Goal: Task Accomplishment & Management: Manage account settings

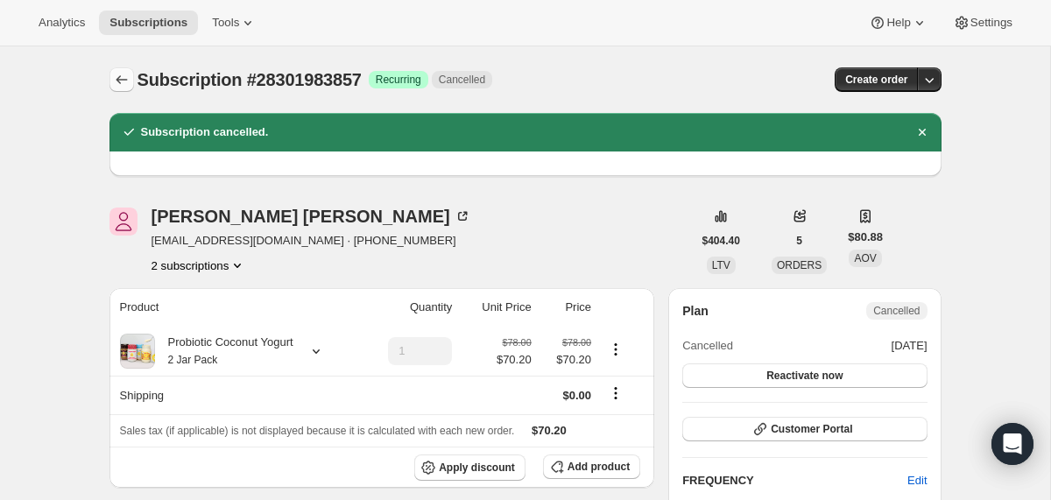
click at [110, 79] on button "Subscriptions" at bounding box center [121, 79] width 25 height 25
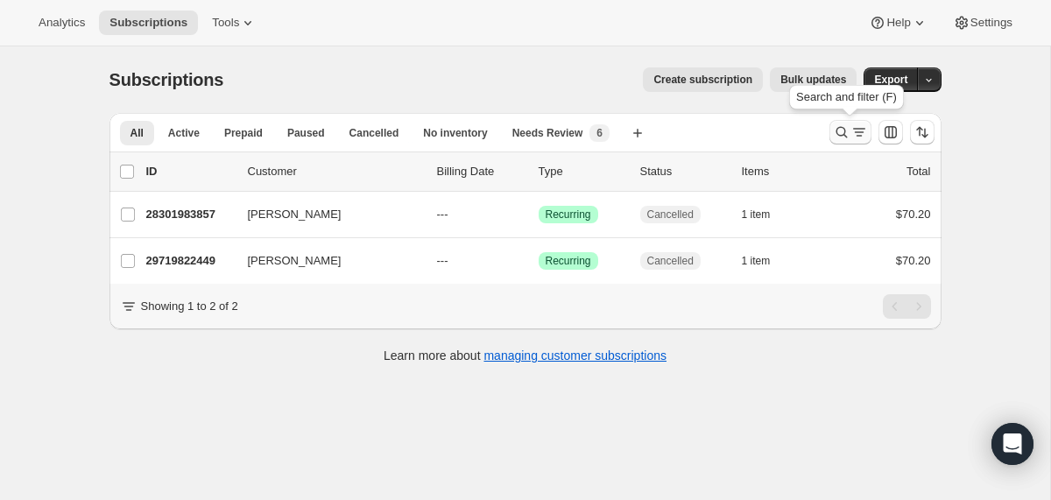
click at [841, 135] on icon "Search and filter results" at bounding box center [840, 132] width 11 height 11
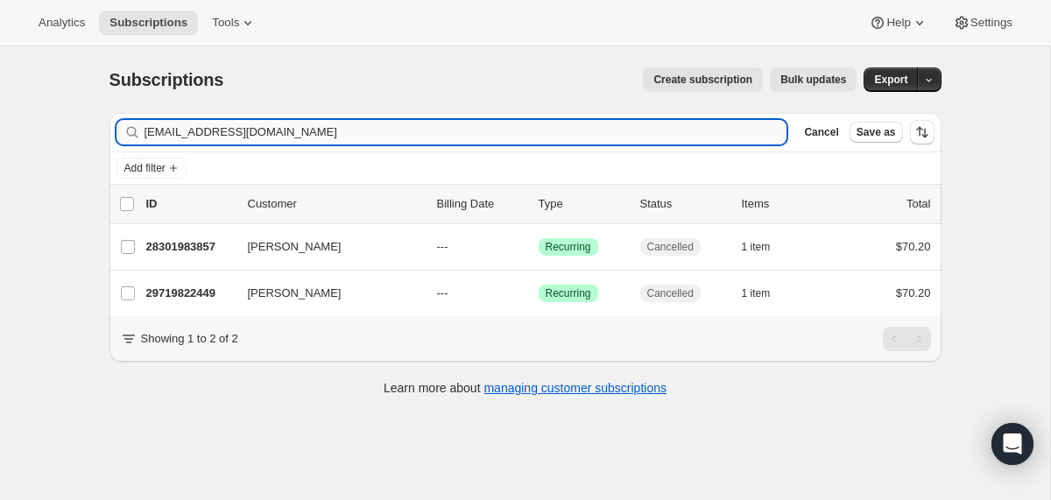
click at [623, 131] on input "joannelovessteve1@gmail.com" at bounding box center [465, 132] width 643 height 25
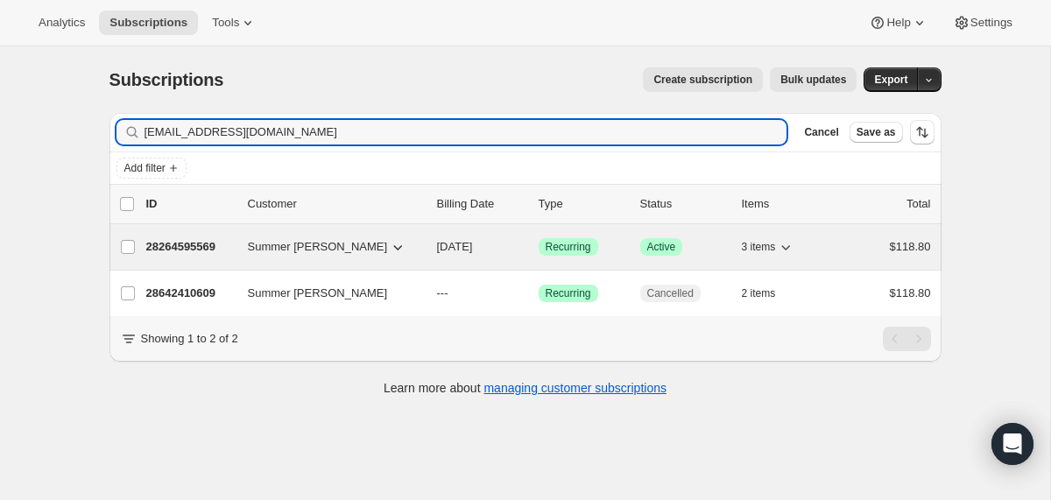
type input "summerberg@me.com"
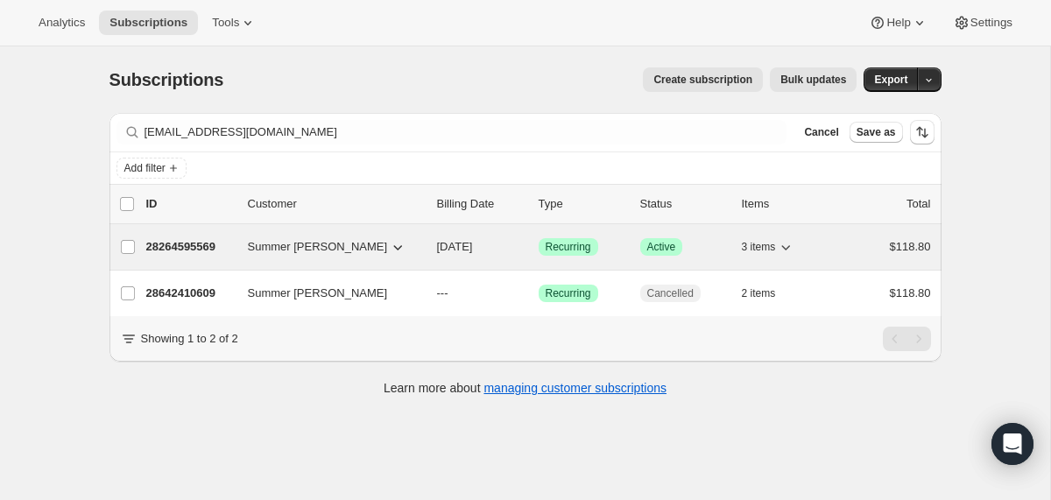
click at [417, 249] on div "Summer Berg" at bounding box center [335, 247] width 175 height 18
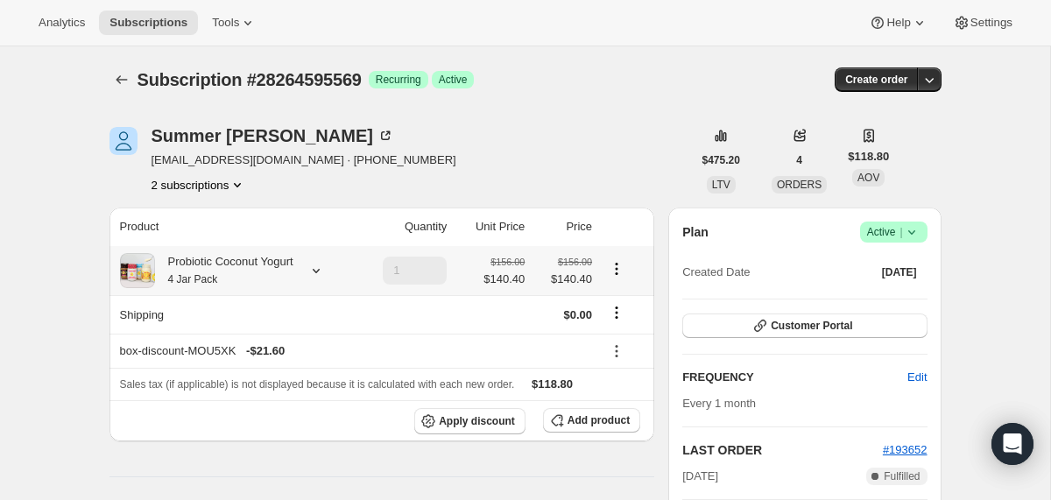
click at [262, 265] on div "Probiotic Coconut Yogurt 4 Jar Pack" at bounding box center [224, 270] width 138 height 35
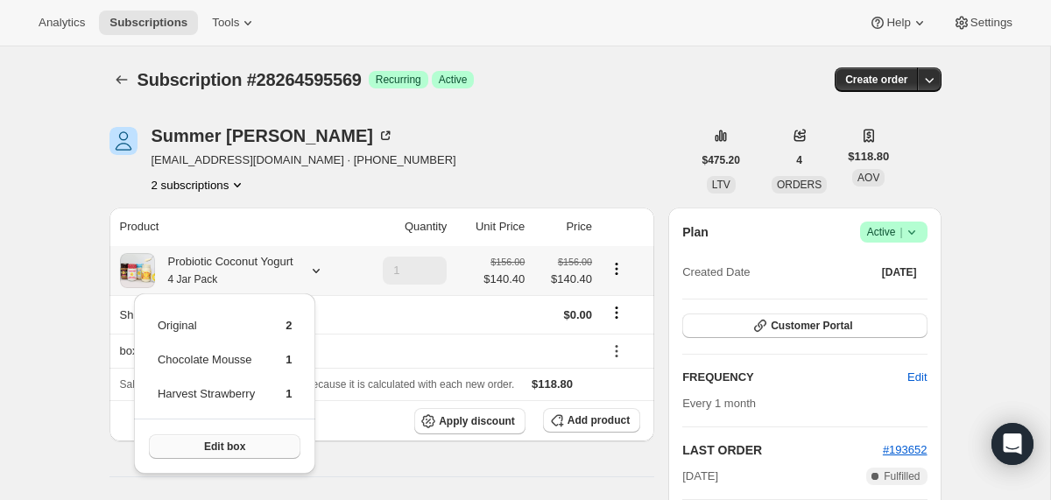
click at [265, 440] on button "Edit box" at bounding box center [224, 446] width 151 height 25
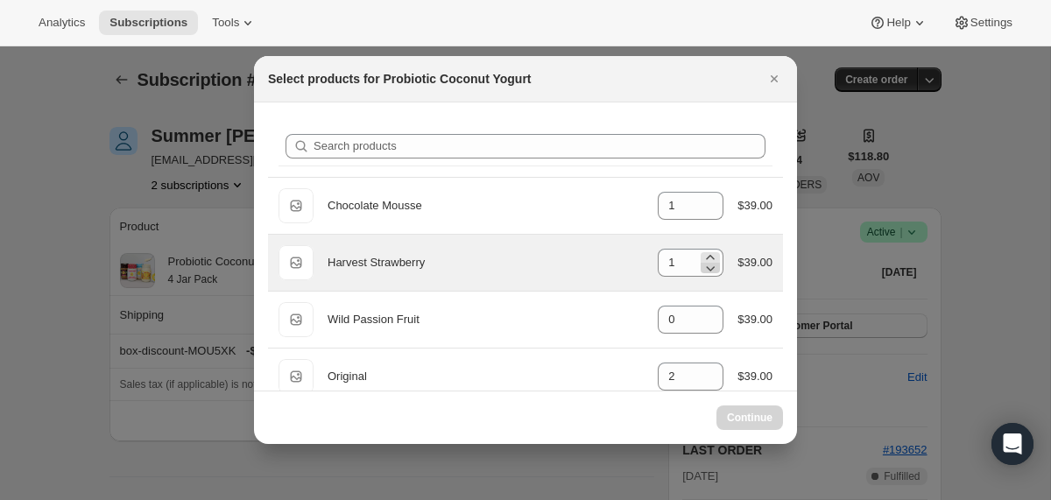
select select "gid://shopify/ProductVariant/40210939641969"
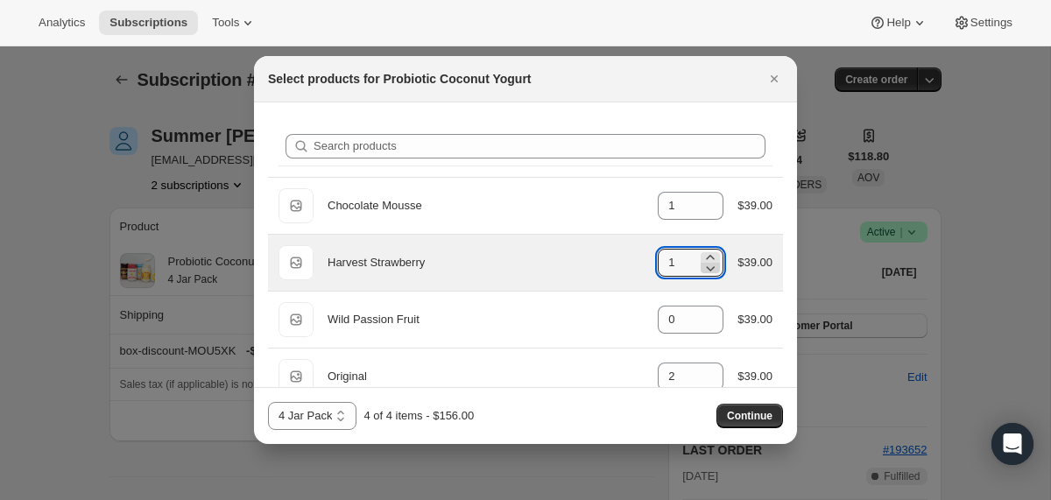
click at [705, 265] on icon ":roi:" at bounding box center [710, 268] width 18 height 18
type input "0"
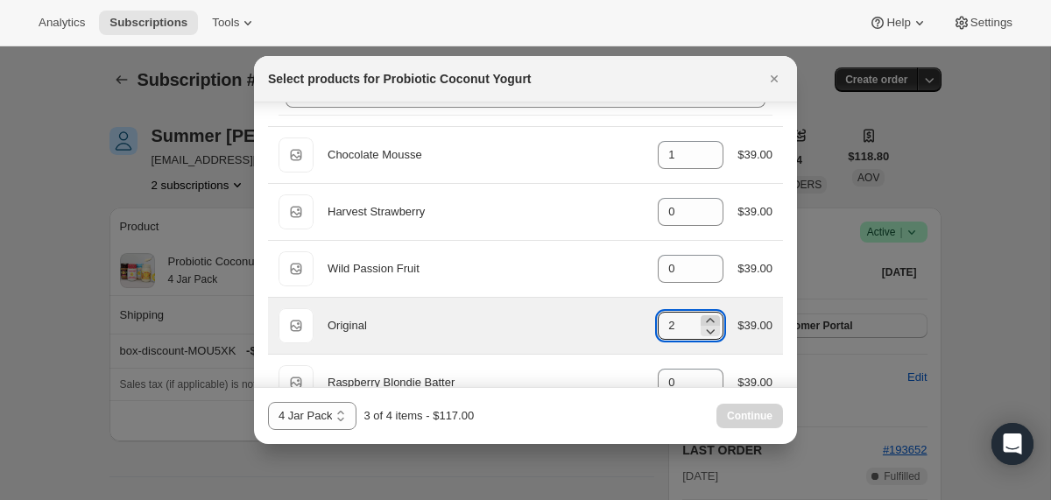
click at [706, 317] on icon ":roi:" at bounding box center [710, 321] width 18 height 18
type input "3"
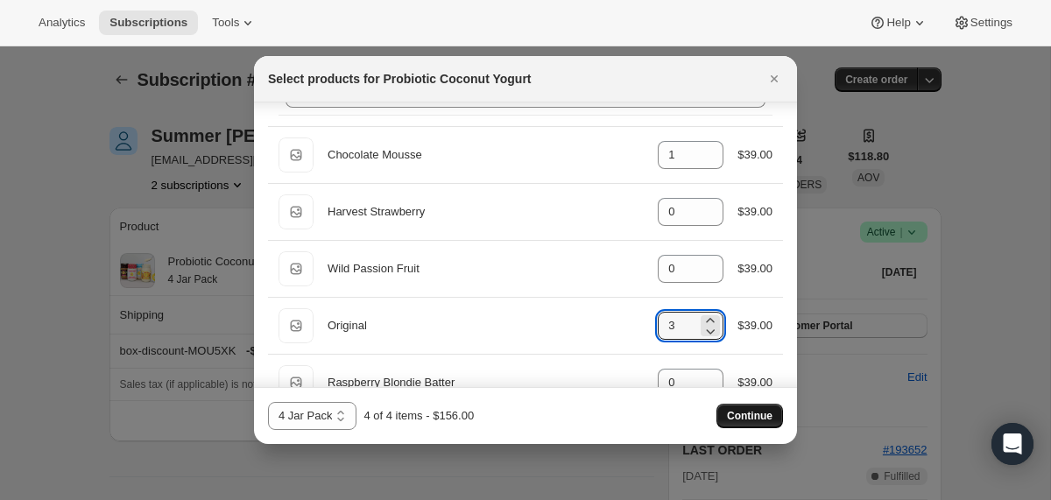
click at [750, 414] on span "Continue" at bounding box center [750, 416] width 46 height 14
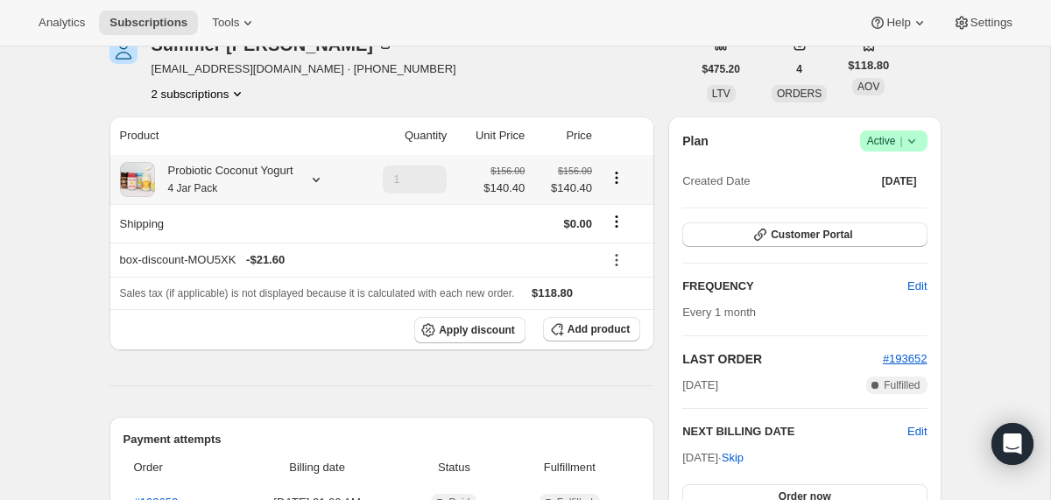
scroll to position [173, 0]
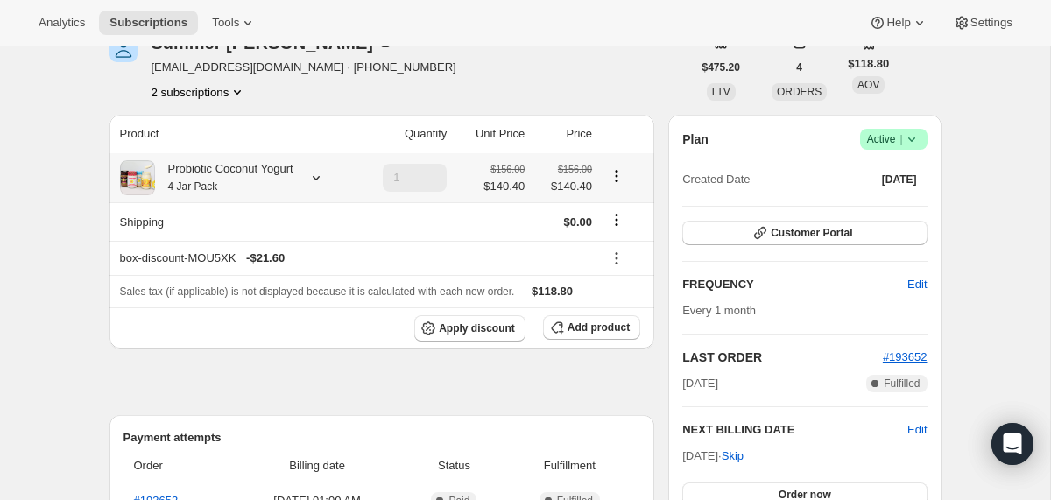
click at [262, 179] on div "Probiotic Coconut Yogurt 4 Jar Pack" at bounding box center [224, 177] width 138 height 35
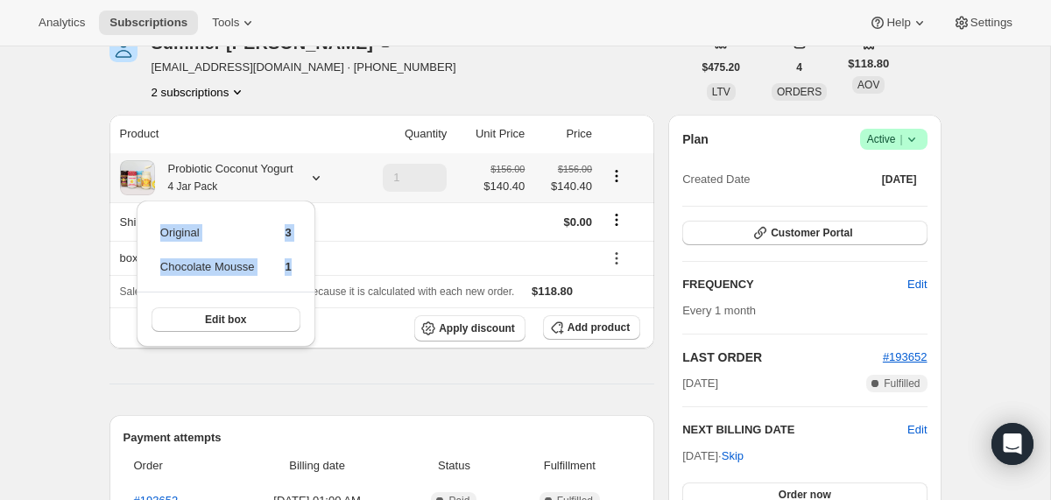
drag, startPoint x: 299, startPoint y: 269, endPoint x: 155, endPoint y: 232, distance: 149.1
click at [155, 232] on div "Original 3 Chocolate Mousse 1 Edit box" at bounding box center [226, 273] width 179 height 146
copy tbody "Original 3 Chocolate Mousse 1"
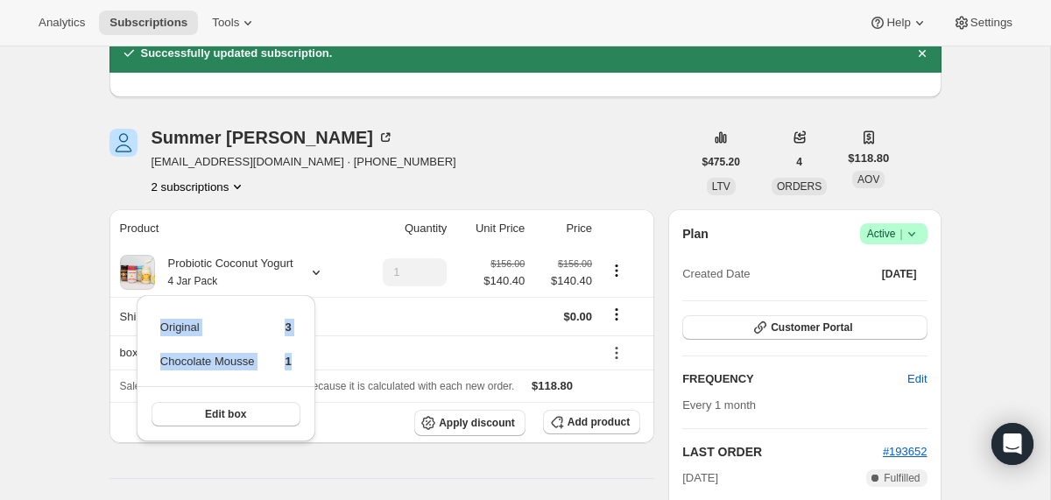
scroll to position [0, 0]
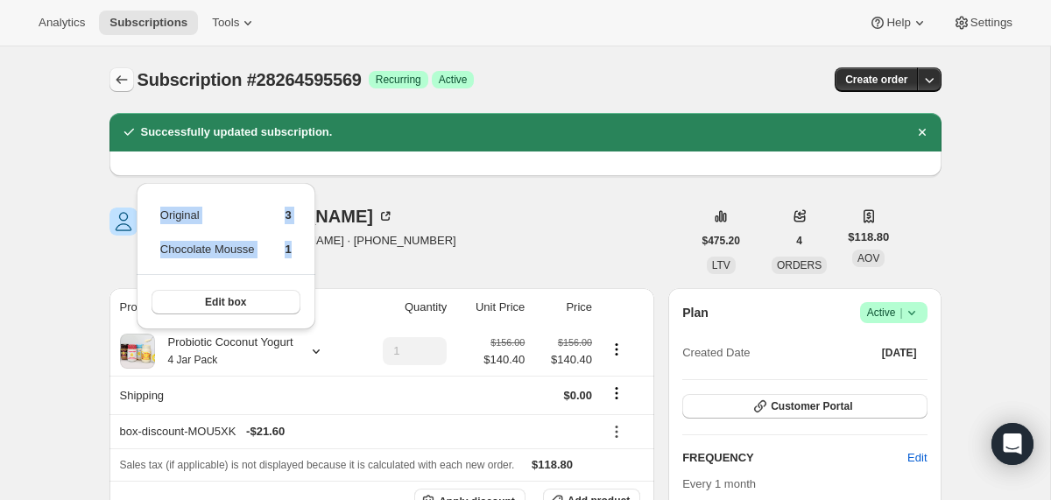
click at [123, 78] on icon "Subscriptions" at bounding box center [122, 80] width 18 height 18
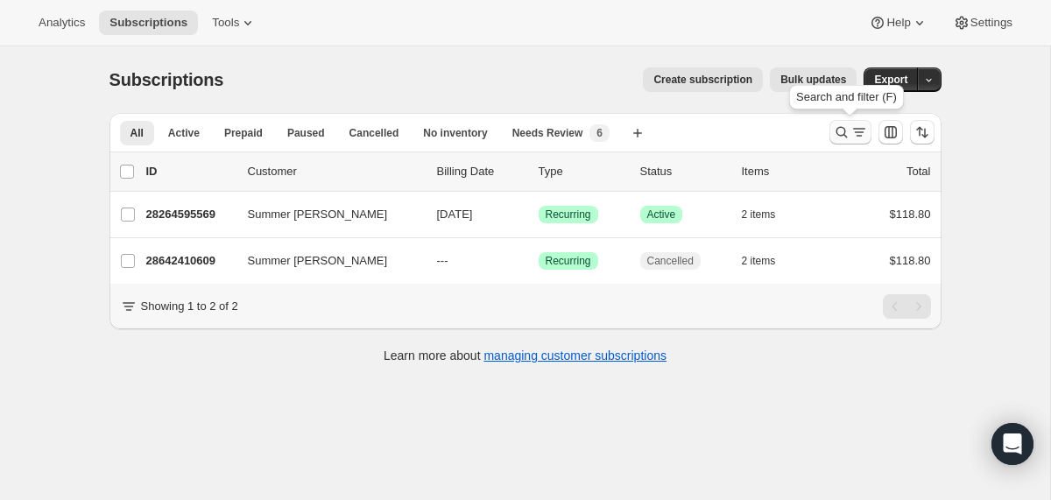
click at [834, 137] on icon "Search and filter results" at bounding box center [842, 132] width 18 height 18
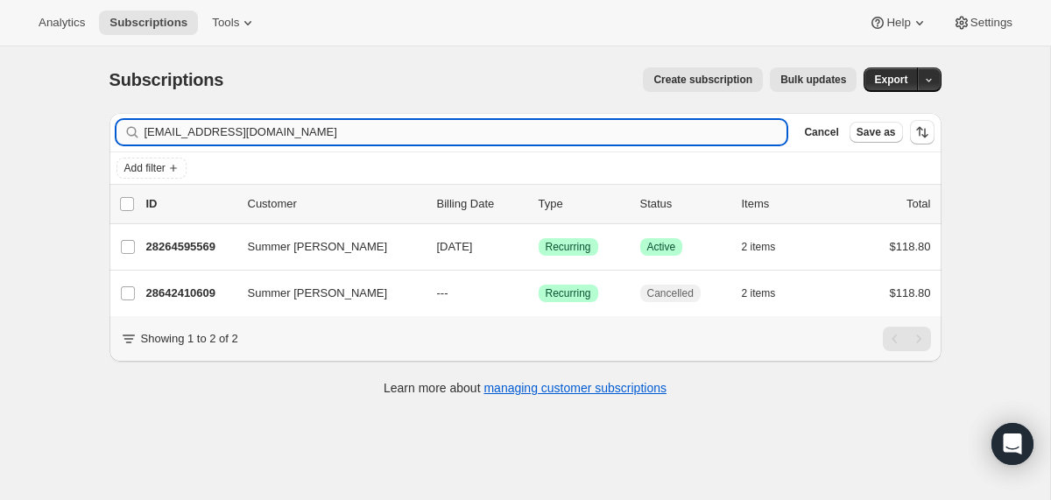
click at [637, 135] on input "summerberg@me.com" at bounding box center [465, 132] width 643 height 25
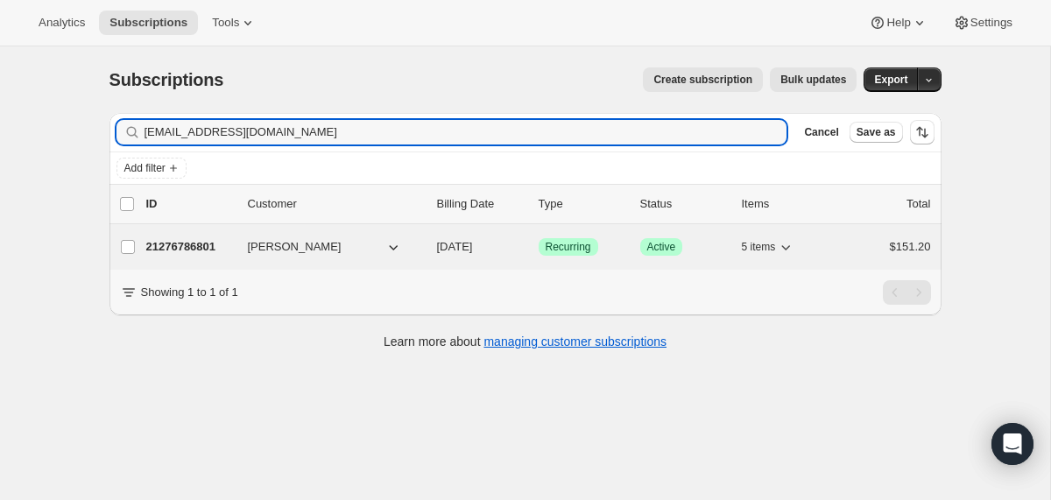
type input "lsv218@gmail.com"
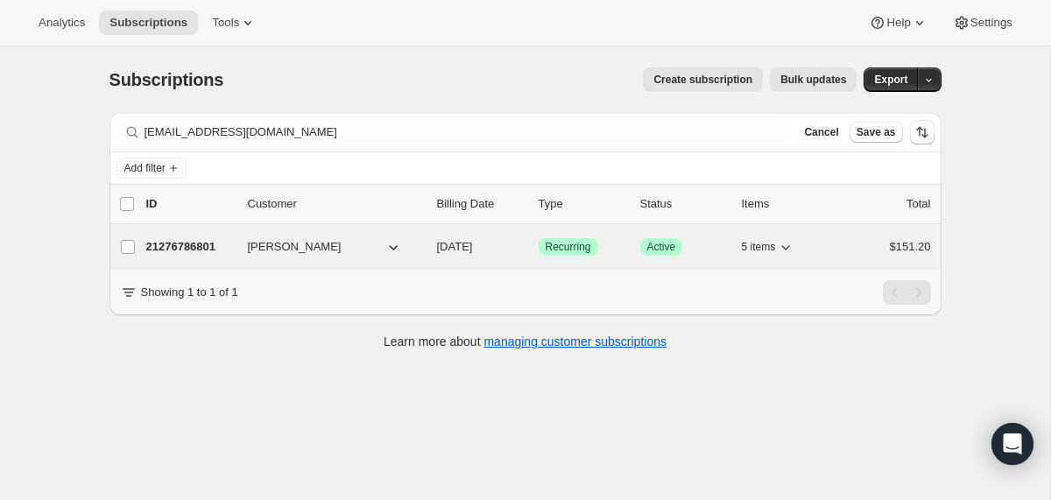
click at [433, 257] on div "21276786801 Luisa Vera 10/08/2025 Success Recurring Success Active 5 items $151…" at bounding box center [538, 247] width 784 height 25
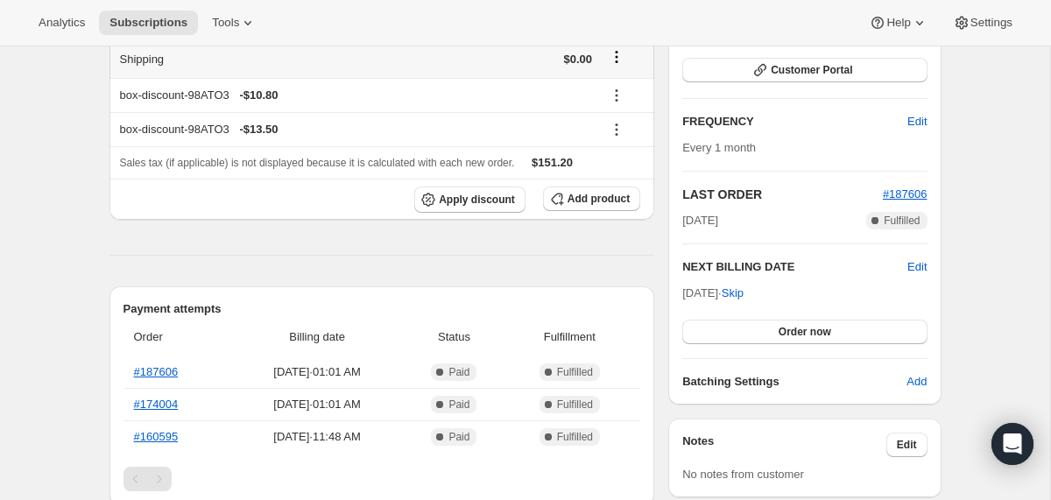
scroll to position [34, 0]
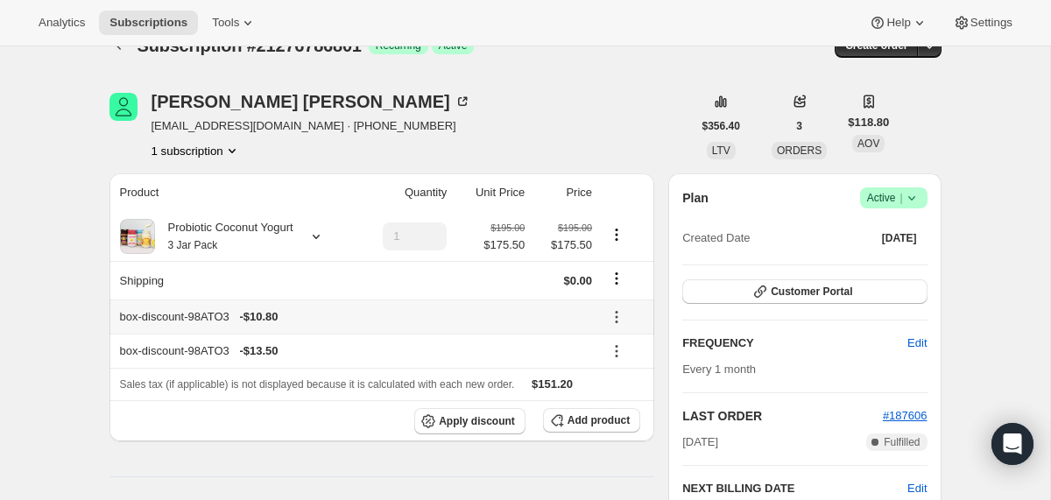
click at [620, 313] on icon at bounding box center [617, 317] width 18 height 18
click at [622, 372] on span "Remove" at bounding box center [623, 381] width 42 height 18
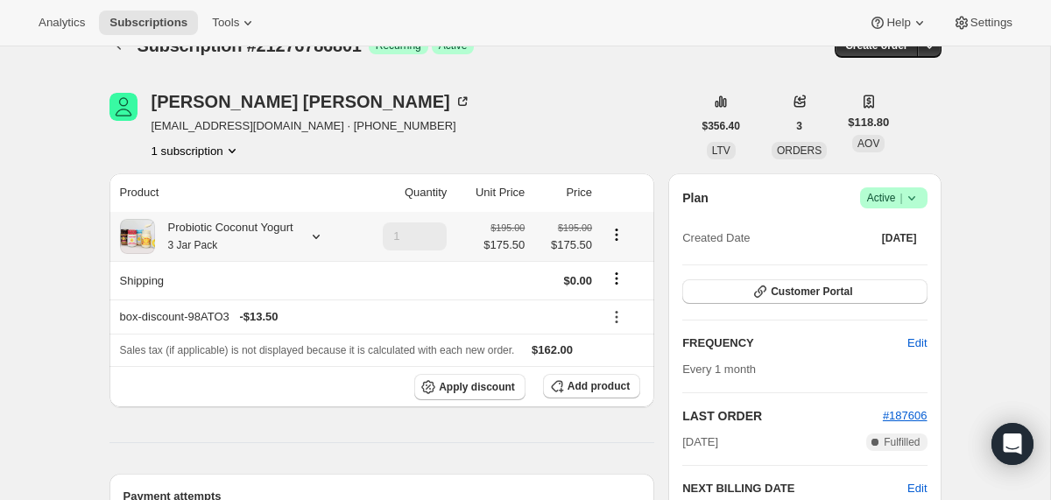
click at [321, 239] on icon at bounding box center [316, 237] width 18 height 18
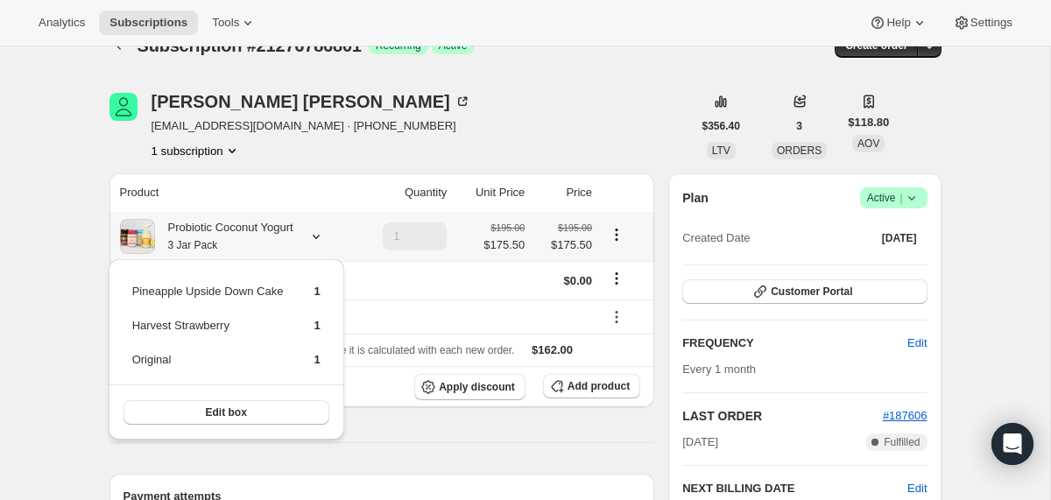
drag, startPoint x: 343, startPoint y: 358, endPoint x: 130, endPoint y: 287, distance: 224.2
click at [130, 288] on div "Pineapple Upside Down Cake 1 Harvest Strawberry 1 Original 1 Edit box" at bounding box center [226, 349] width 235 height 180
copy tbody
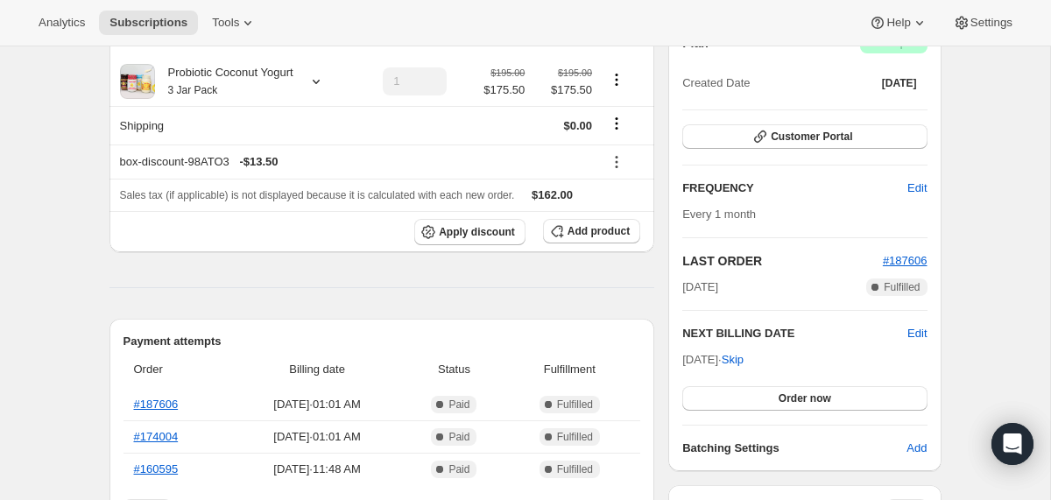
scroll to position [185, 0]
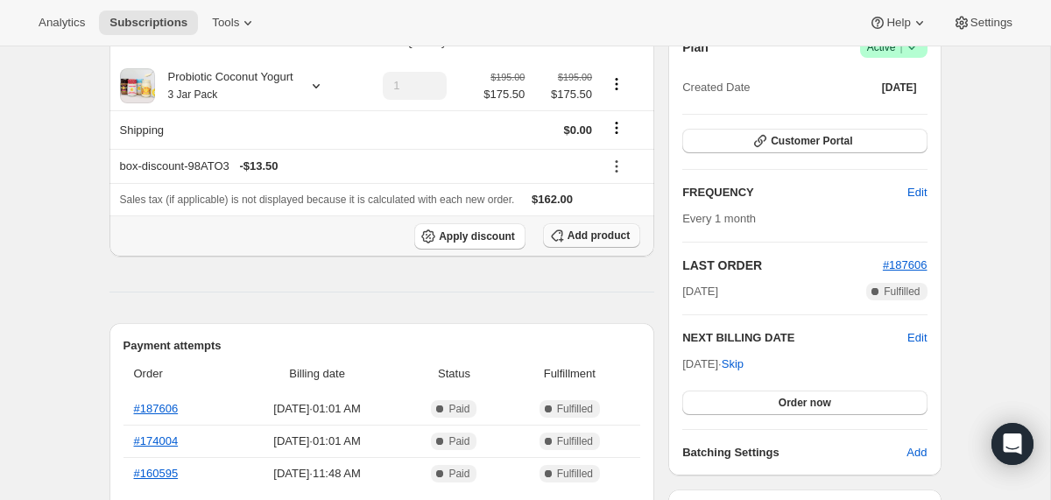
click at [588, 231] on span "Add product" at bounding box center [598, 235] width 62 height 14
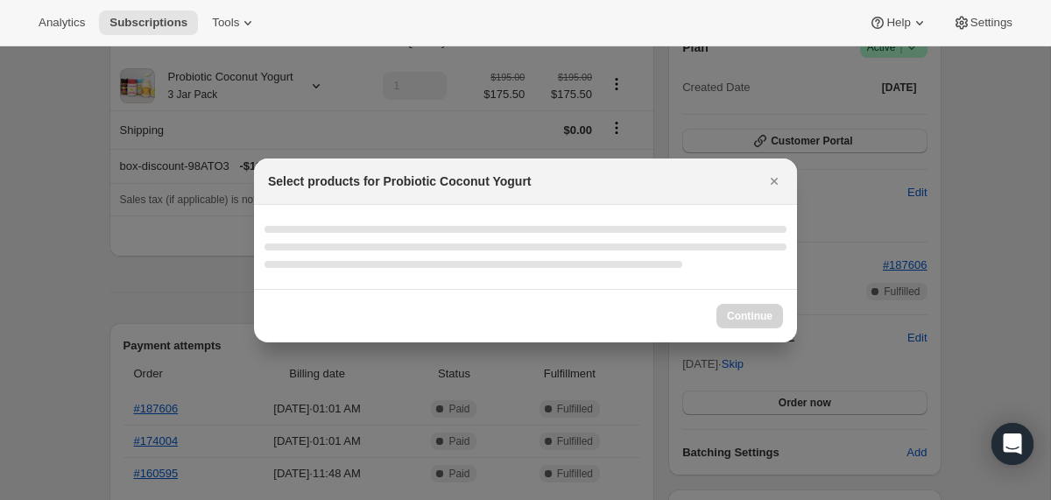
select select "gid://shopify/ProductVariant/40210939609201"
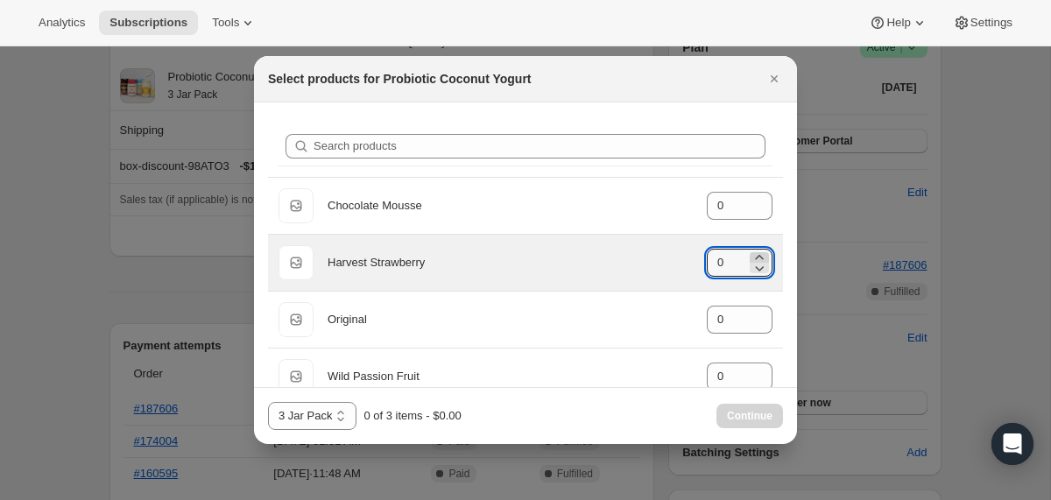
click at [760, 255] on icon ":r186:" at bounding box center [759, 258] width 18 height 18
type input "1"
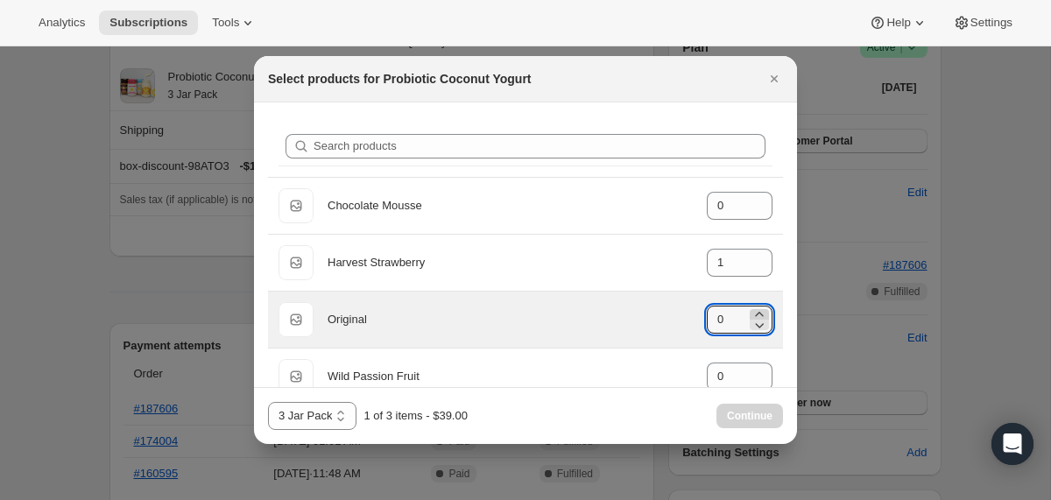
click at [759, 312] on icon ":r186:" at bounding box center [759, 314] width 8 height 4
type input "1"
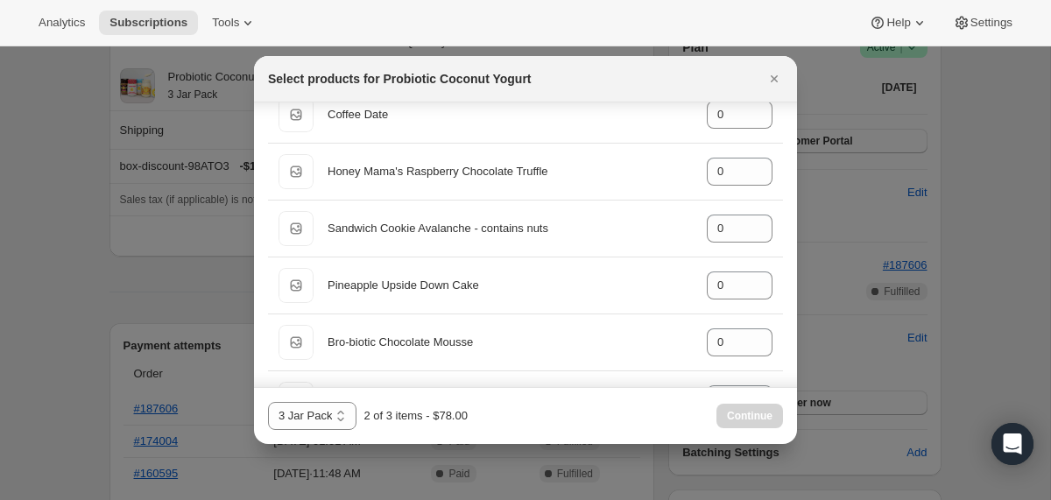
scroll to position [960, 0]
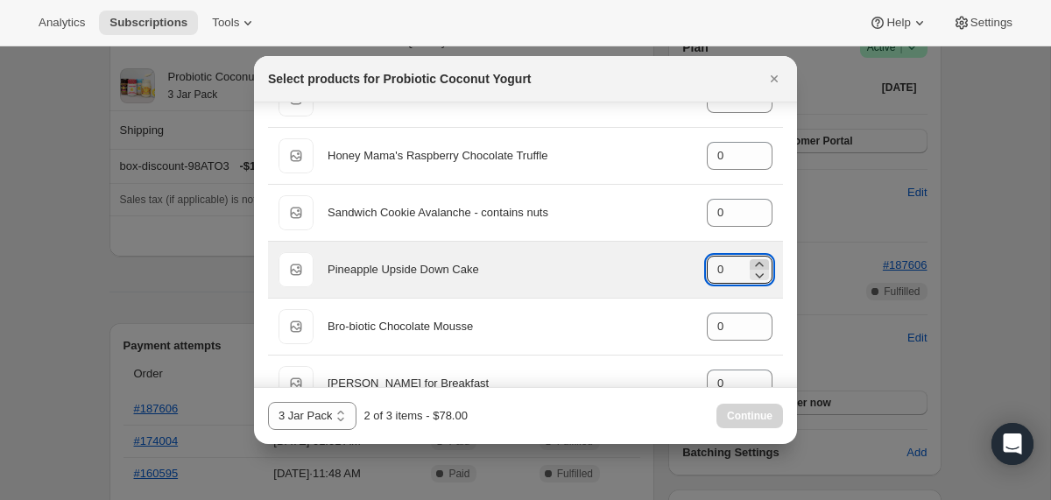
click at [756, 264] on icon ":r186:" at bounding box center [759, 264] width 8 height 4
type input "1"
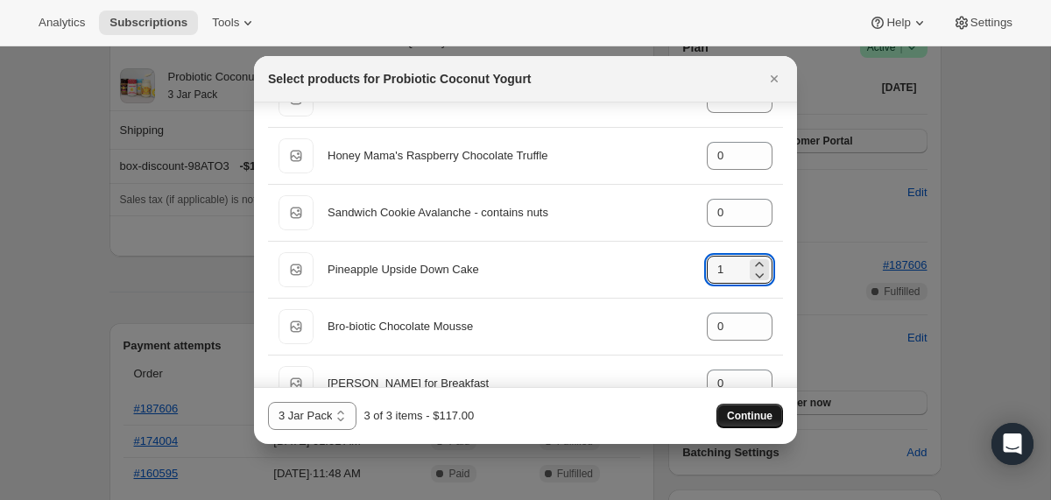
click at [749, 413] on span "Continue" at bounding box center [750, 416] width 46 height 14
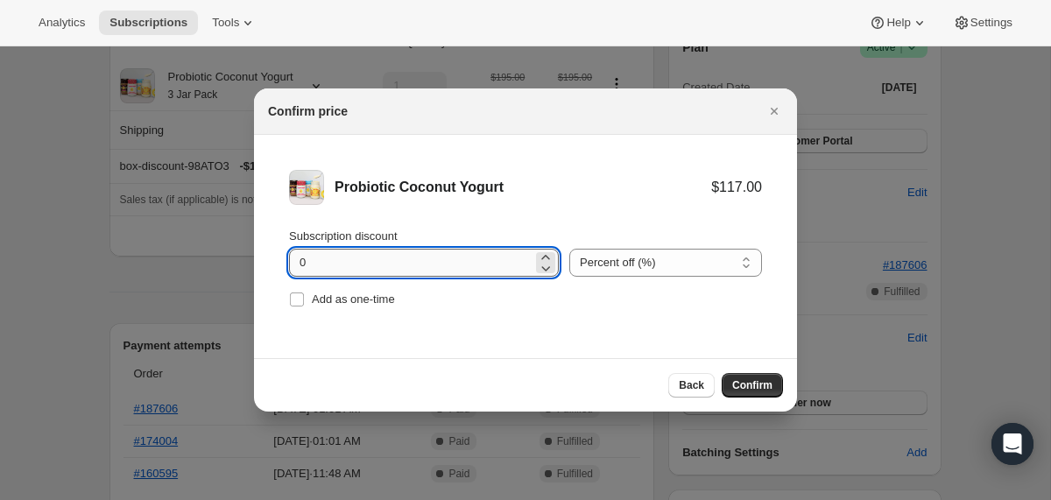
click at [302, 266] on input "0" at bounding box center [410, 263] width 243 height 28
type input "10"
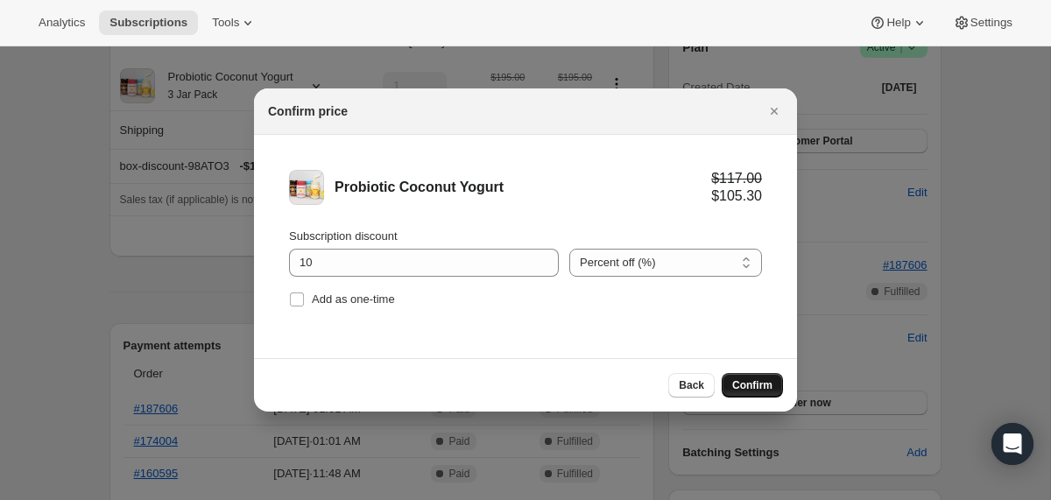
click at [747, 382] on span "Confirm" at bounding box center [752, 385] width 40 height 14
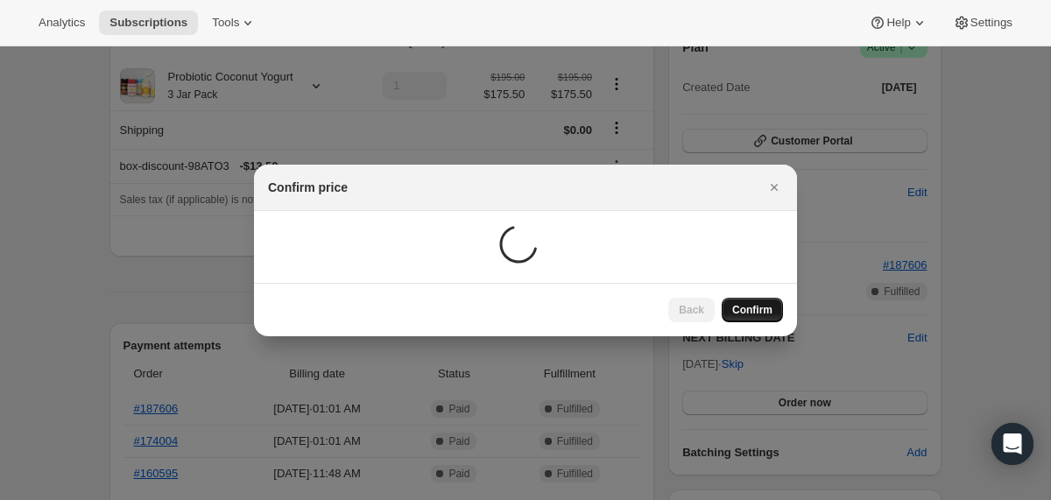
scroll to position [185, 0]
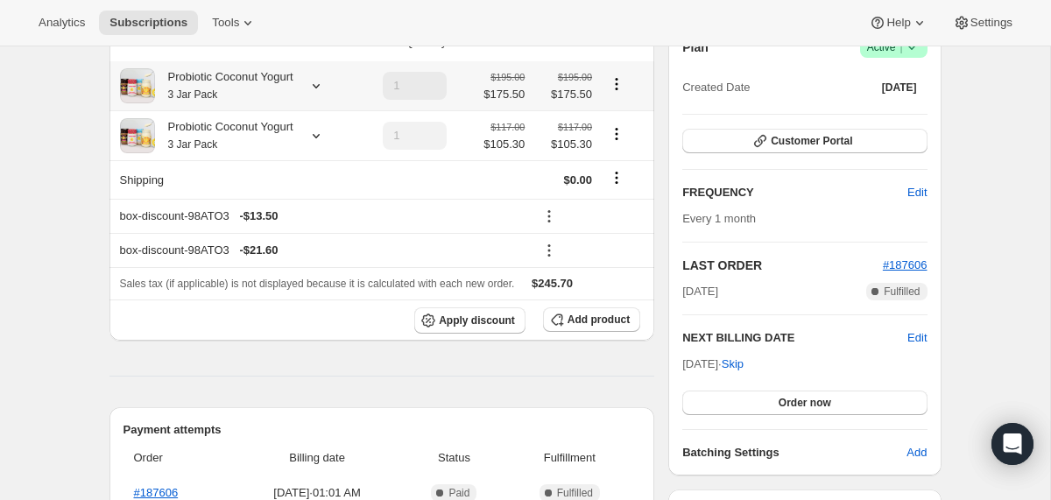
click at [620, 82] on icon "Product actions" at bounding box center [617, 84] width 18 height 18
click at [597, 151] on span "Remove" at bounding box center [618, 147] width 42 height 13
type input "0"
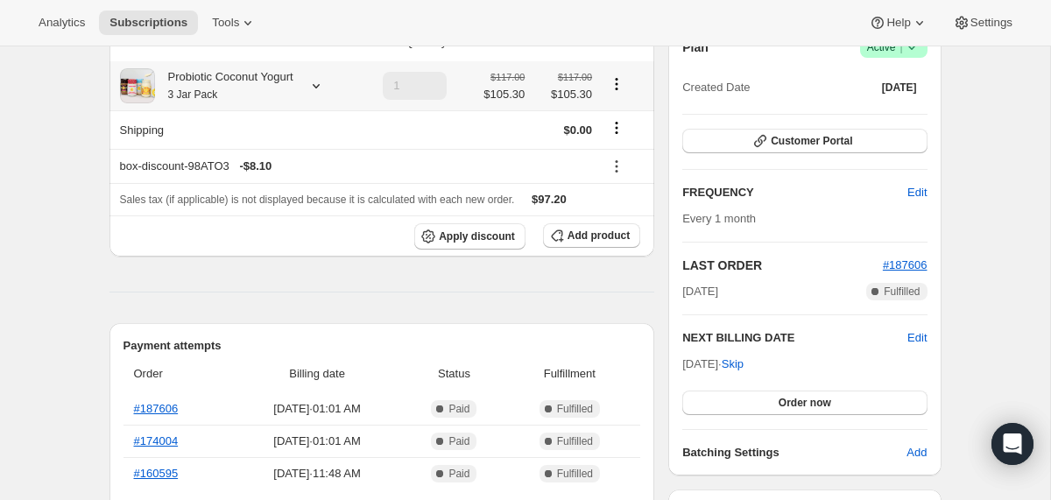
click at [214, 78] on div "Probiotic Coconut Yogurt 3 Jar Pack" at bounding box center [224, 85] width 138 height 35
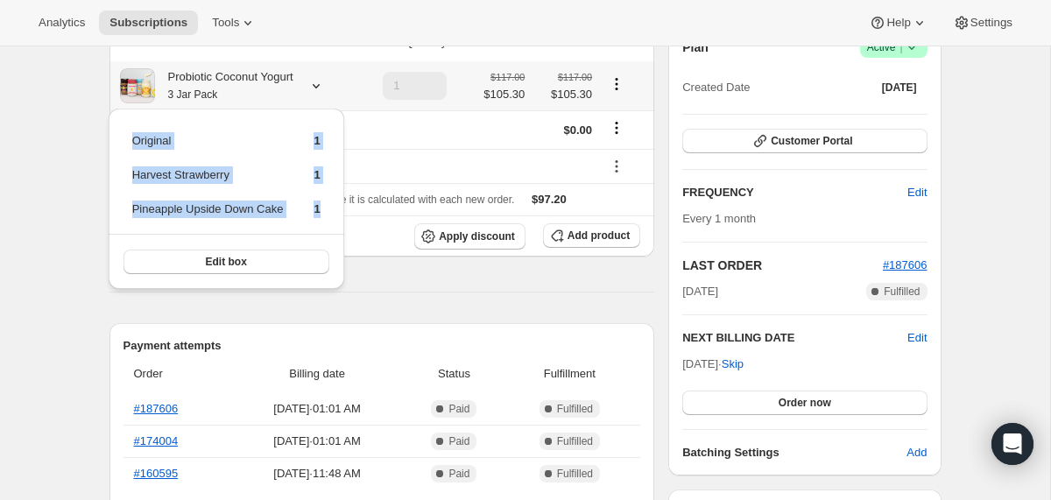
drag, startPoint x: 329, startPoint y: 207, endPoint x: 123, endPoint y: 146, distance: 214.7
click at [123, 146] on div "Original 1 Harvest Strawberry 1 Pineapple Upside Down Cake 1 Edit box" at bounding box center [226, 199] width 235 height 180
copy tbody "Original 1 Harvest Strawberry 1 Pineapple Upside Down Cake 1"
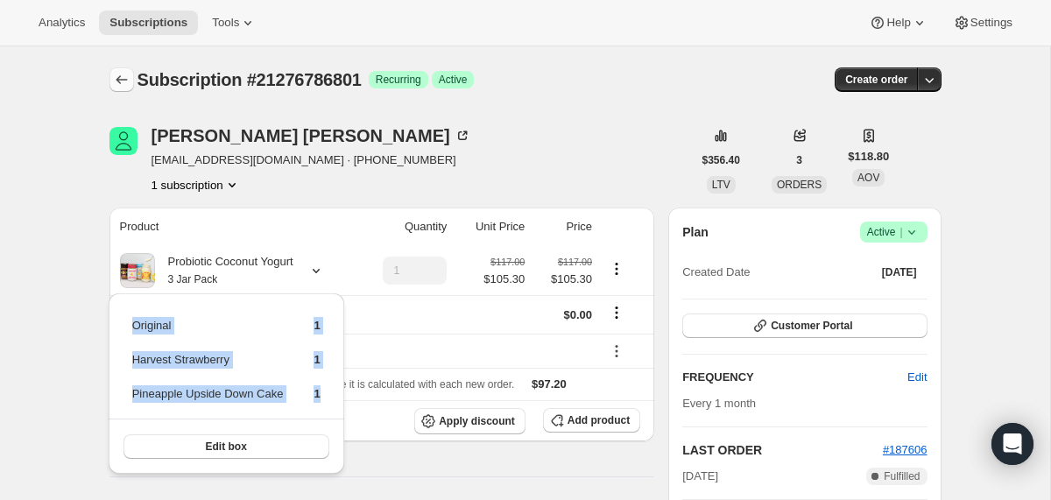
click at [125, 84] on icon "Subscriptions" at bounding box center [122, 80] width 18 height 18
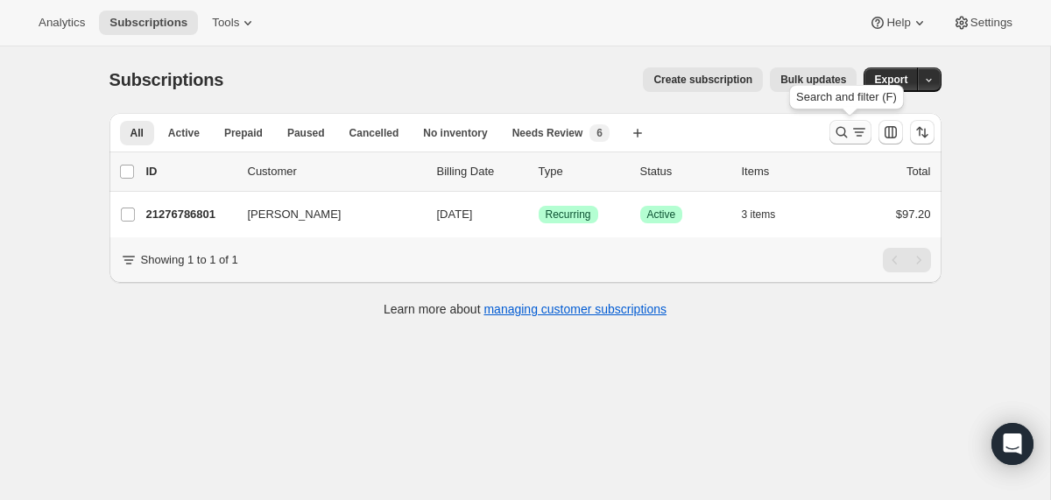
click at [840, 126] on icon "Search and filter results" at bounding box center [842, 132] width 18 height 18
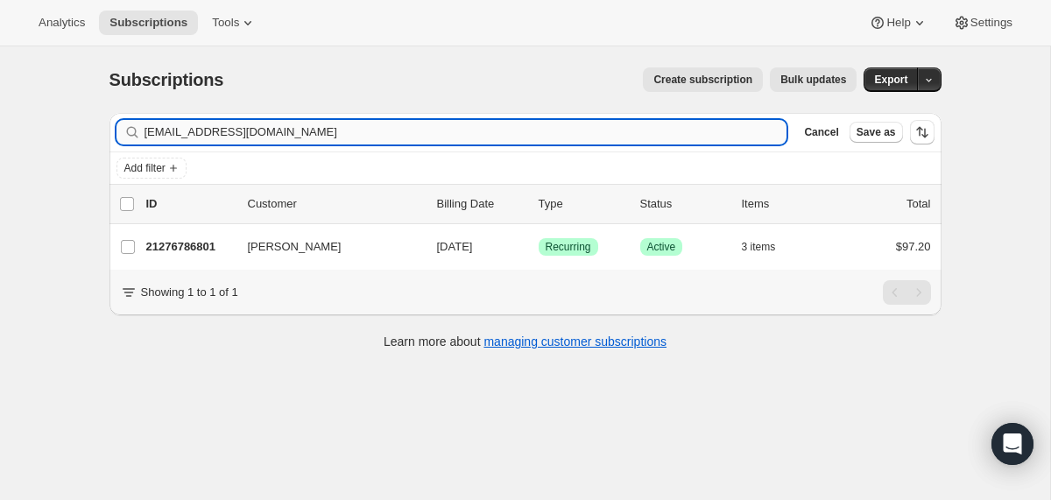
click at [605, 133] on input "lsv218@gmail.com" at bounding box center [465, 132] width 643 height 25
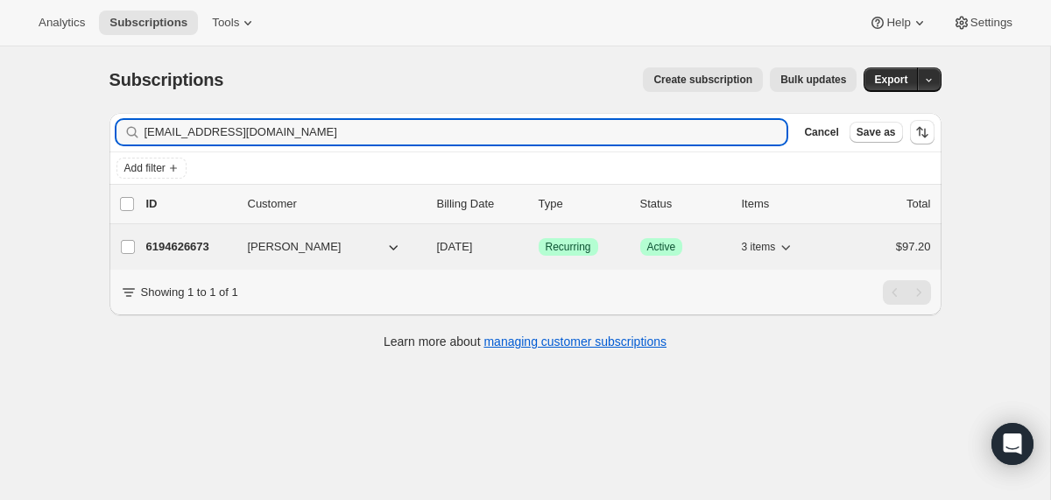
type input "cjimenezkrislav@gmail.com"
click at [429, 236] on div "6194626673 Cristina Jimenez 10/08/2025 Success Recurring Success Active 3 items…" at bounding box center [538, 247] width 784 height 25
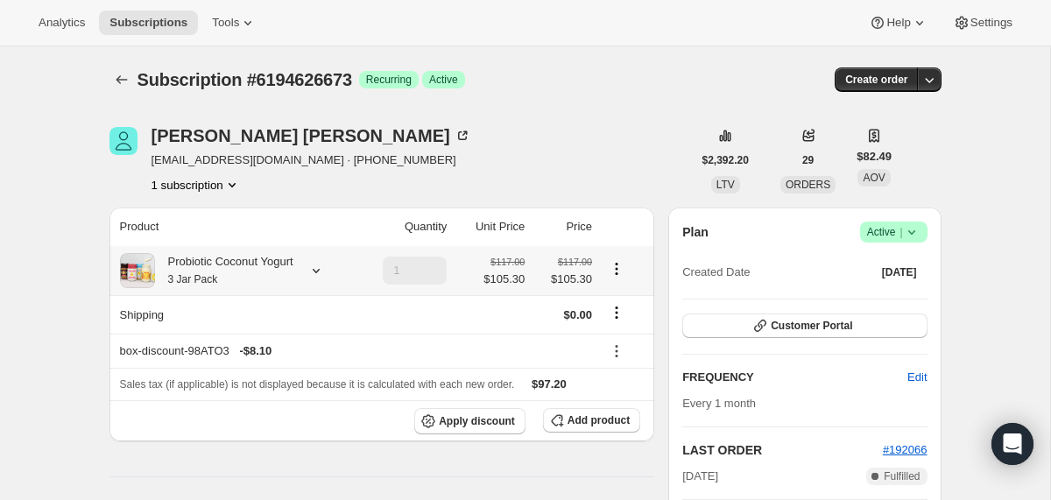
click at [311, 276] on div "Probiotic Coconut Yogurt 3 Jar Pack" at bounding box center [235, 270] width 230 height 35
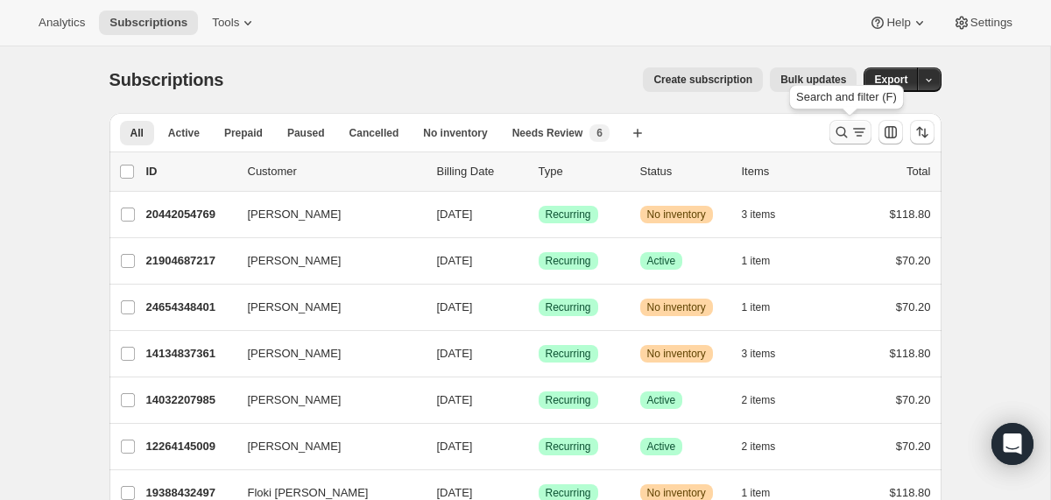
click at [836, 131] on icon "Search and filter results" at bounding box center [840, 132] width 11 height 11
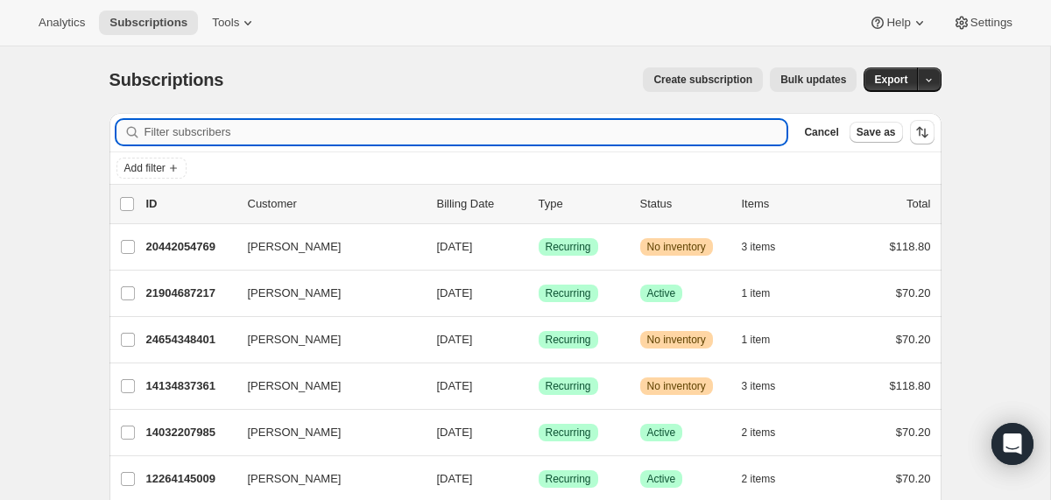
click at [580, 133] on input "Filter subscribers" at bounding box center [465, 132] width 643 height 25
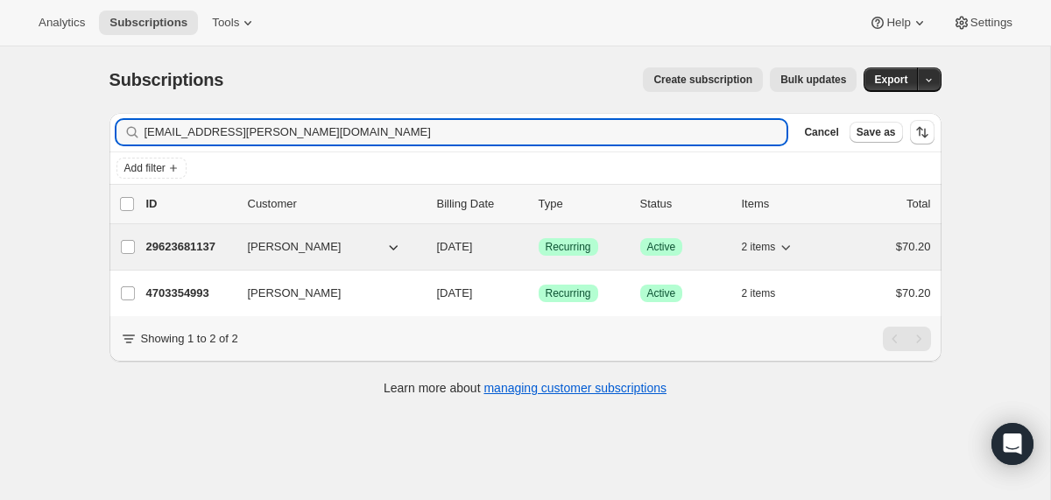
type input "steph.shields@klefstadco.com"
click at [427, 248] on div "29623681137 Stephanie Shields 10/19/2025 Success Recurring Success Active 2 ite…" at bounding box center [538, 247] width 784 height 25
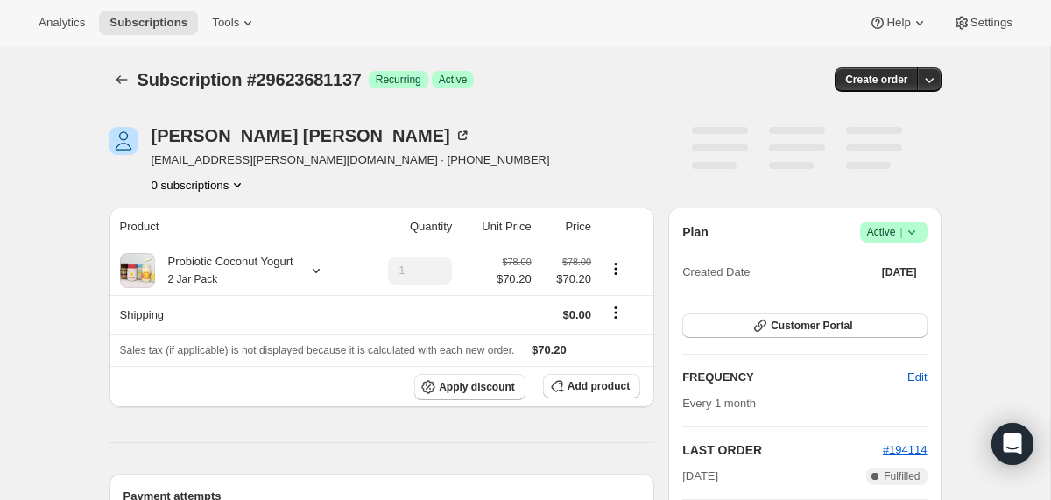
click at [905, 241] on span "Success Active |" at bounding box center [893, 231] width 67 height 21
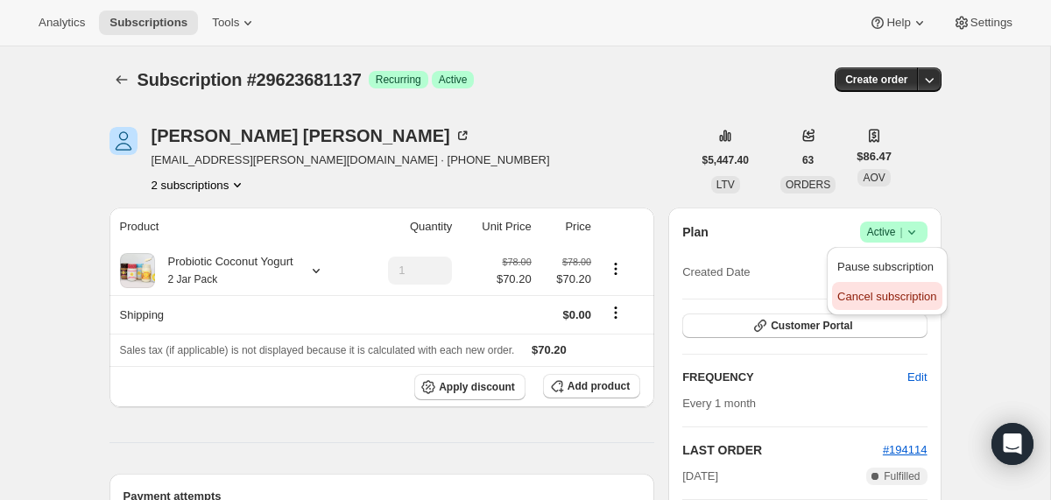
click at [901, 299] on span "Cancel subscription" at bounding box center [886, 296] width 99 height 13
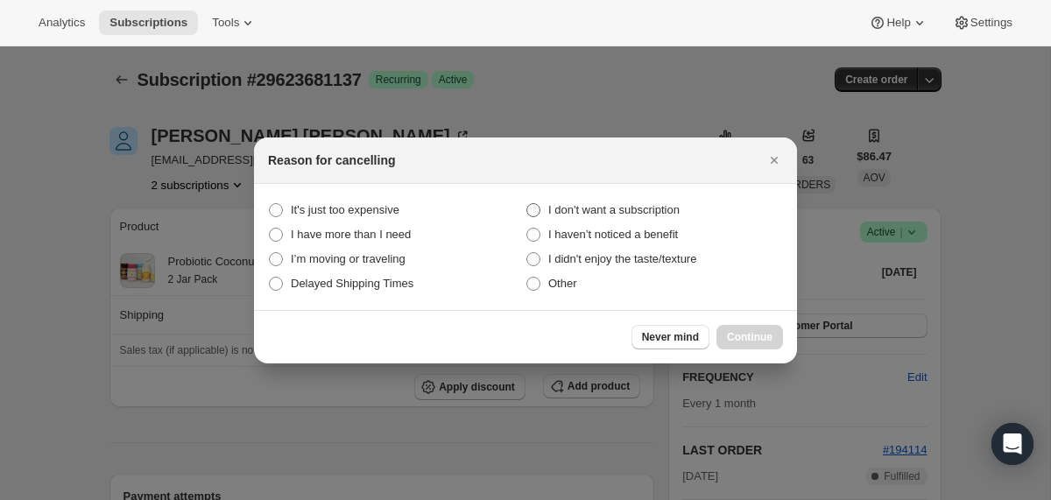
click at [679, 213] on span "I don't want a subscription" at bounding box center [613, 209] width 131 height 13
click at [527, 204] on subscription "I don't want a subscription" at bounding box center [526, 203] width 1 height 1
radio subscription "true"
click at [729, 333] on span "Continue" at bounding box center [750, 337] width 46 height 14
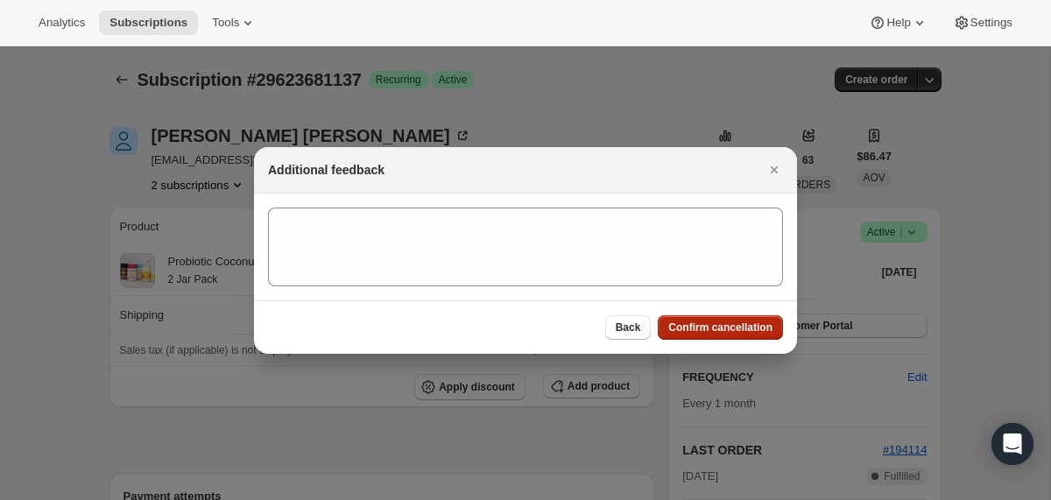
click at [729, 333] on span "Confirm cancellation" at bounding box center [720, 327] width 104 height 14
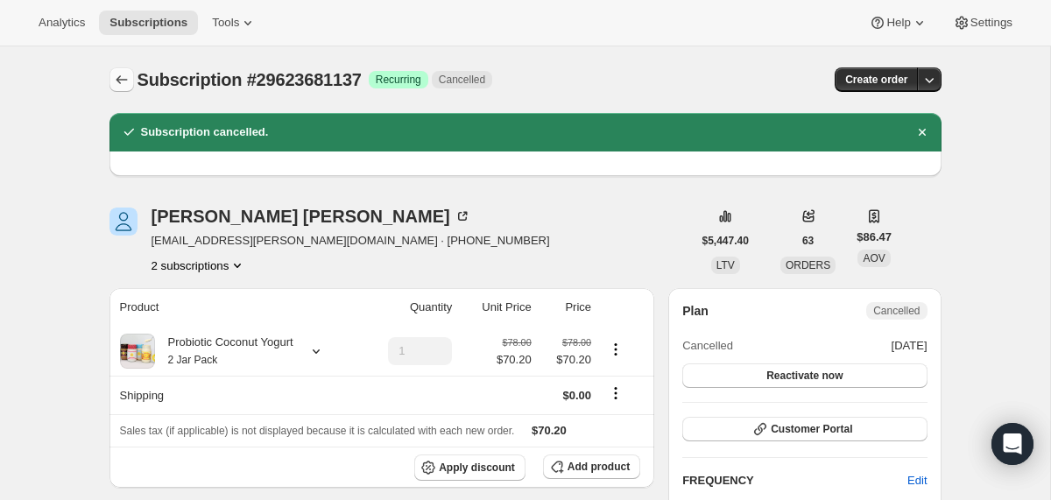
click at [125, 77] on icon "Subscriptions" at bounding box center [122, 80] width 18 height 18
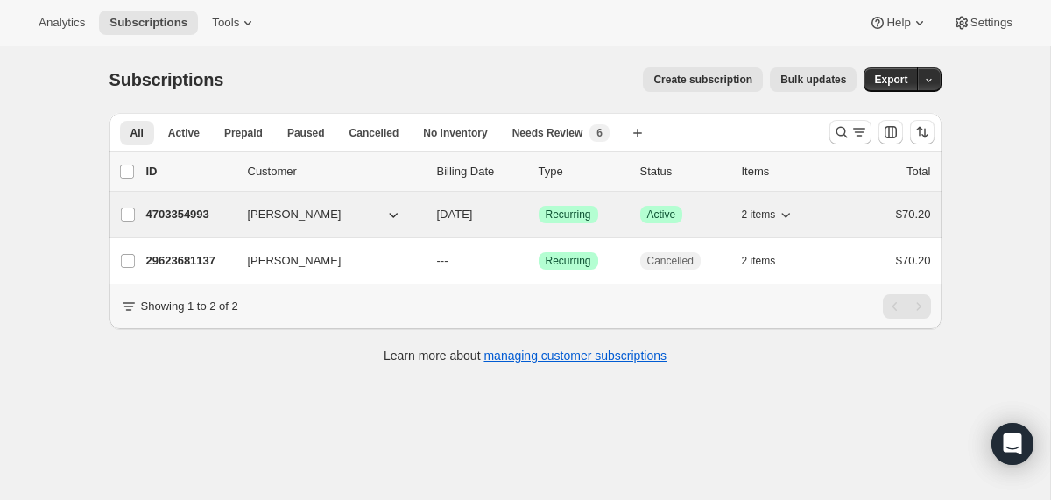
click at [431, 214] on div "4703354993 Stephanie Shields 10/24/2025 Success Recurring Success Active 2 item…" at bounding box center [538, 214] width 784 height 25
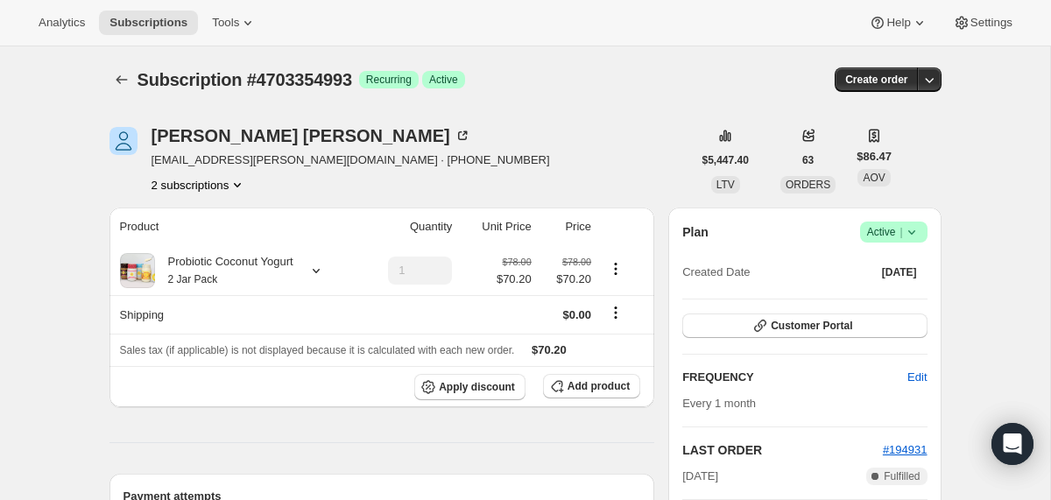
click at [914, 229] on icon at bounding box center [912, 232] width 18 height 18
click at [897, 288] on span "Cancel subscription" at bounding box center [886, 297] width 99 height 18
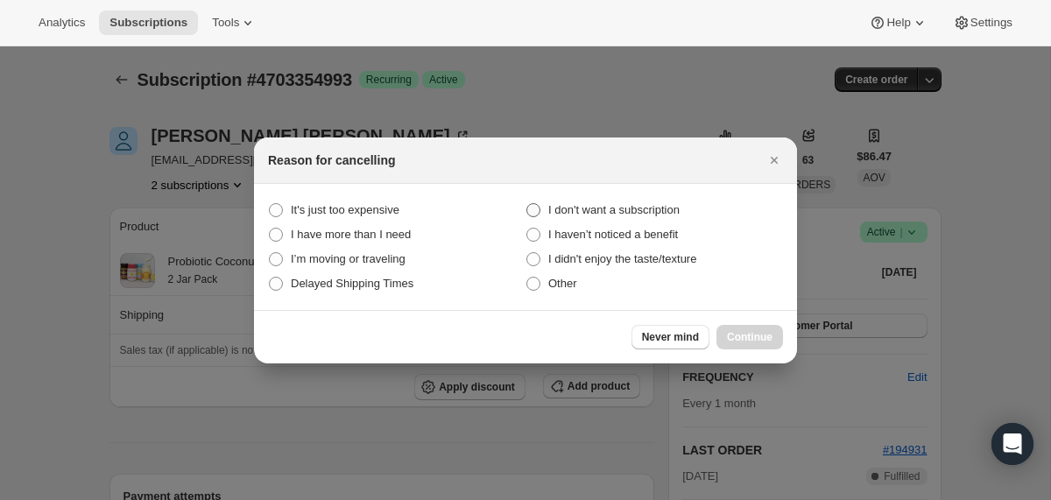
click at [679, 204] on span "I don't want a subscription" at bounding box center [613, 209] width 131 height 13
click at [527, 204] on subscription "I don't want a subscription" at bounding box center [526, 203] width 1 height 1
radio subscription "true"
click at [733, 328] on button "Continue" at bounding box center [749, 337] width 67 height 25
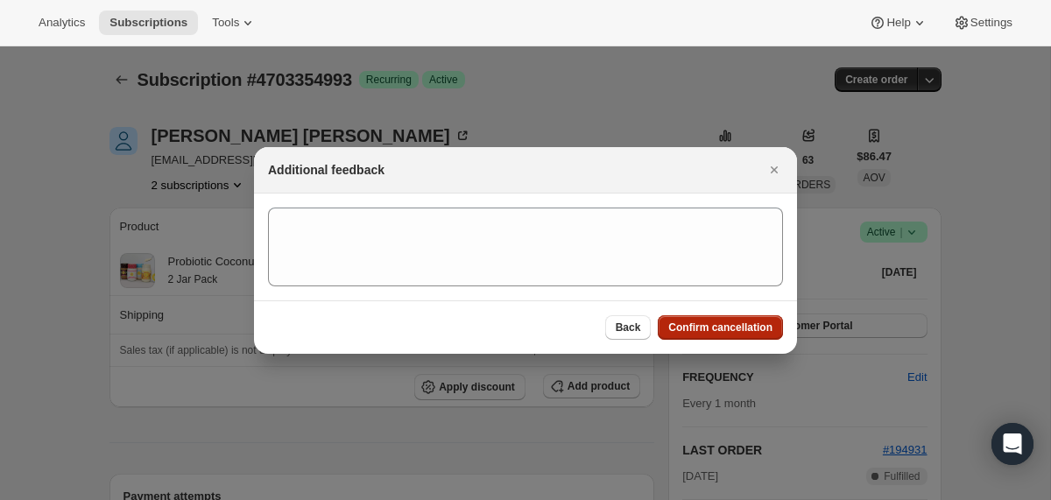
click at [733, 328] on span "Confirm cancellation" at bounding box center [720, 327] width 104 height 14
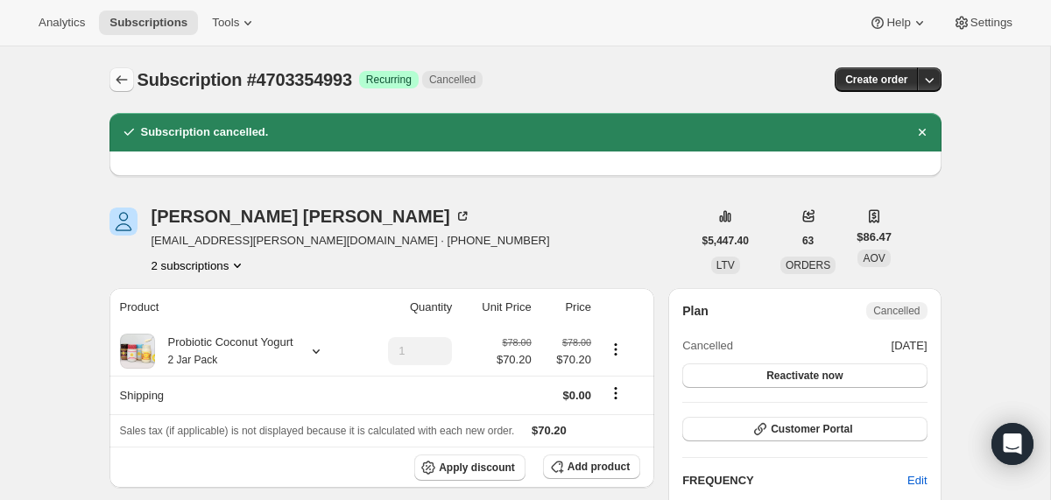
click at [123, 79] on icon "Subscriptions" at bounding box center [122, 80] width 18 height 18
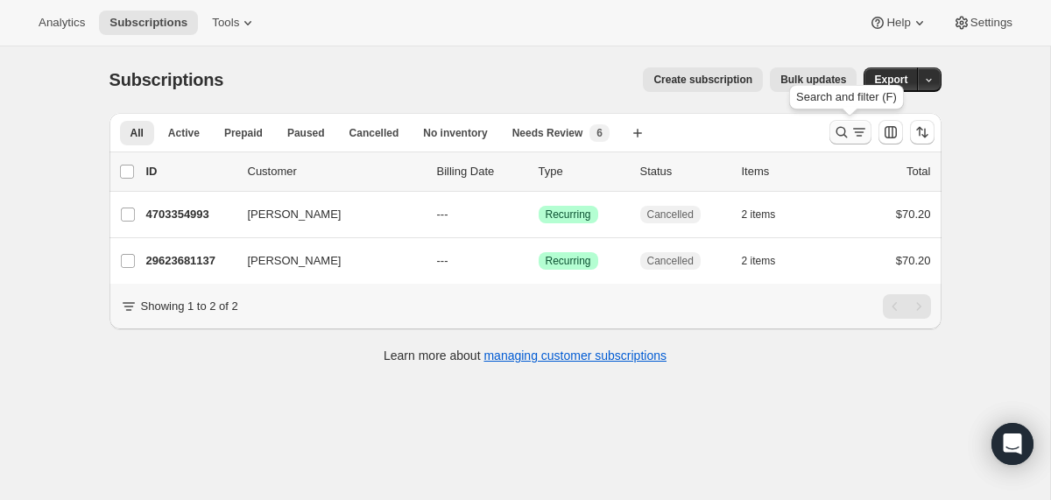
click at [837, 129] on icon "Search and filter results" at bounding box center [842, 132] width 18 height 18
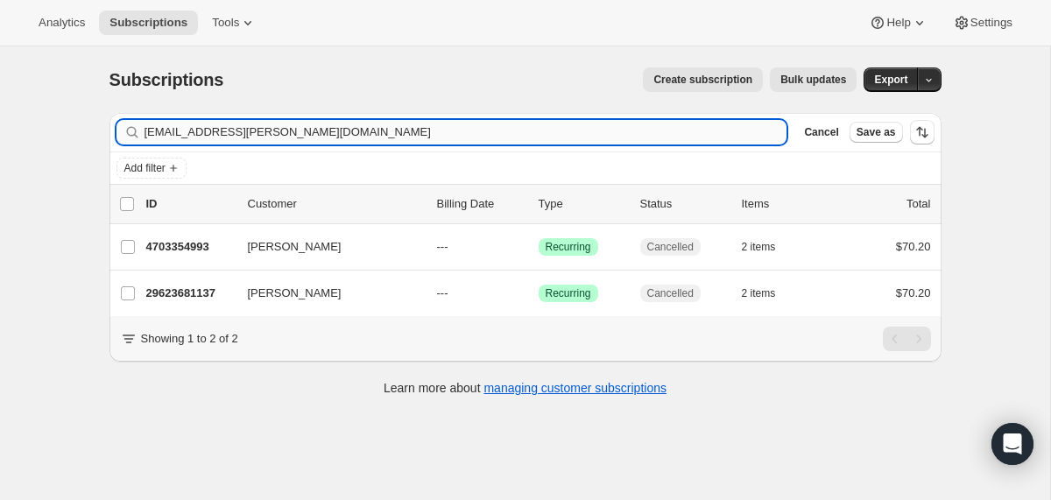
click at [698, 135] on input "steph.shields@klefstadco.com" at bounding box center [465, 132] width 643 height 25
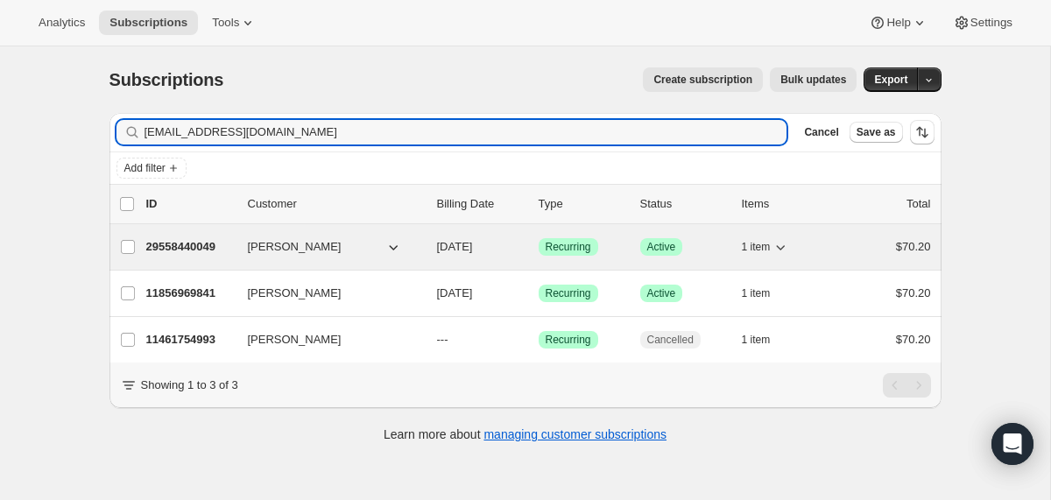
type input "kkirkrealty@yahoo.com"
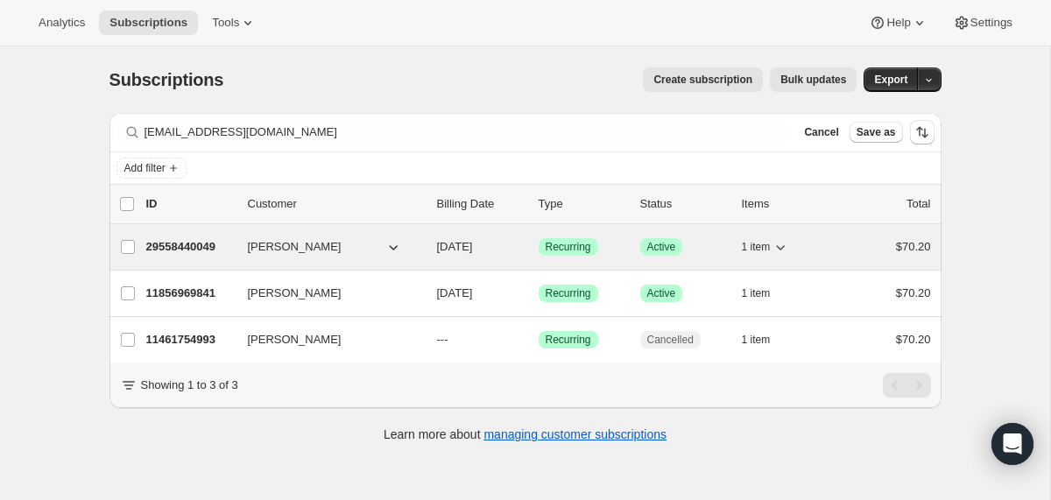
click at [425, 237] on div "29558440049 Karley Kirk 10/18/2025 Success Recurring Success Active 1 item $70.…" at bounding box center [538, 247] width 784 height 25
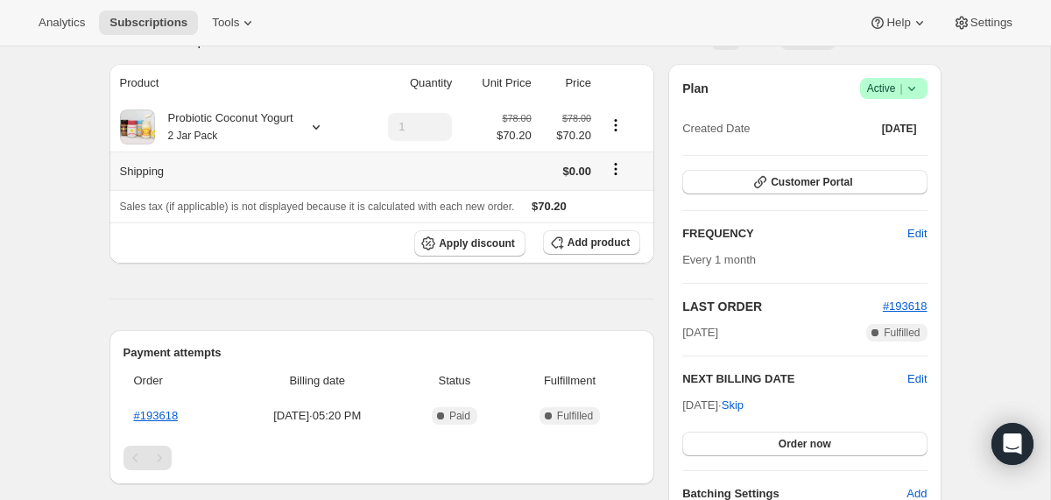
scroll to position [130, 0]
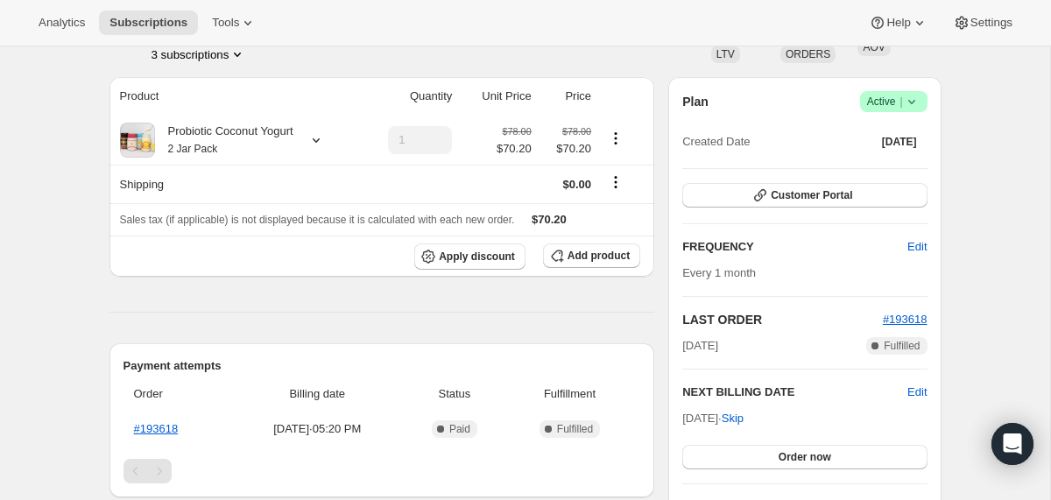
click at [910, 101] on icon at bounding box center [912, 102] width 18 height 18
click at [875, 162] on span "Cancel subscription" at bounding box center [886, 165] width 99 height 13
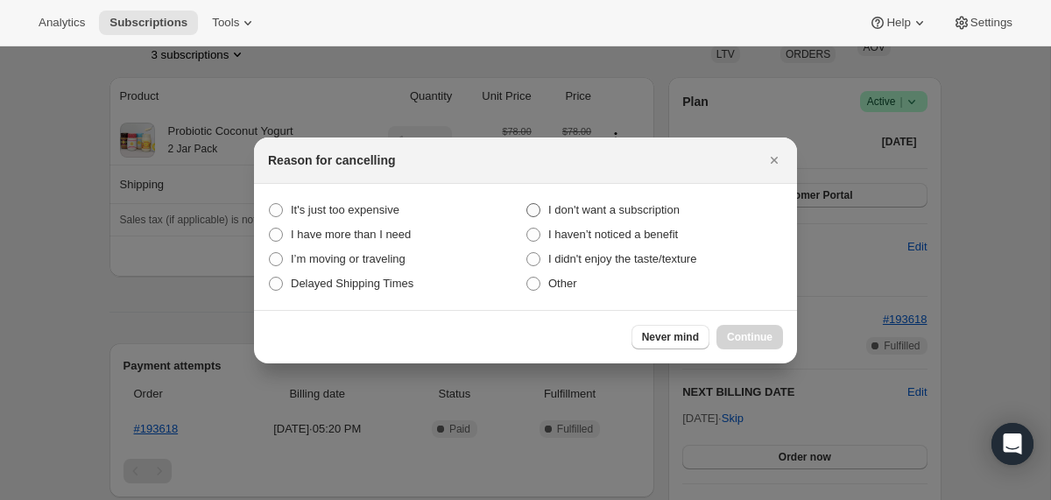
click at [671, 212] on span "I don't want a subscription" at bounding box center [613, 209] width 131 height 13
click at [527, 204] on subscription "I don't want a subscription" at bounding box center [526, 203] width 1 height 1
radio subscription "true"
click at [747, 332] on span "Continue" at bounding box center [750, 337] width 46 height 14
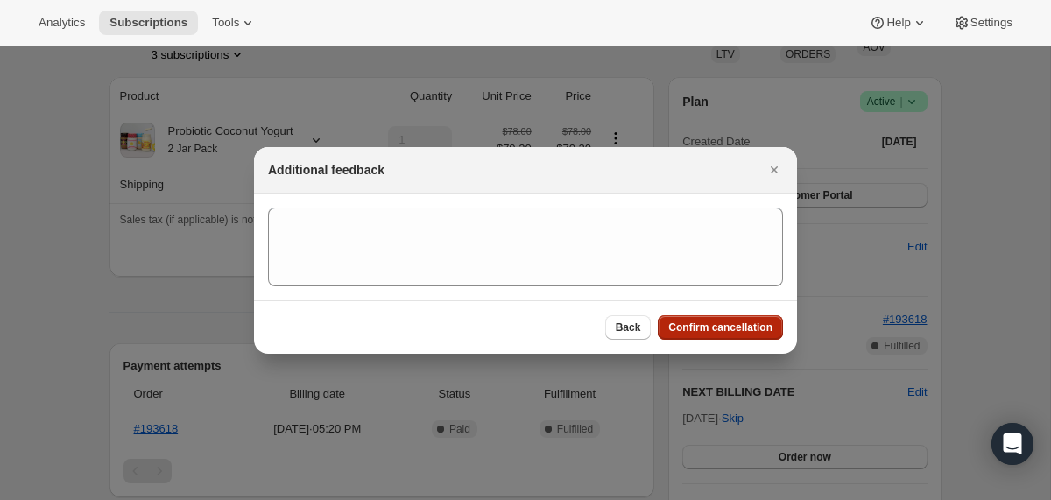
click at [747, 332] on span "Confirm cancellation" at bounding box center [720, 327] width 104 height 14
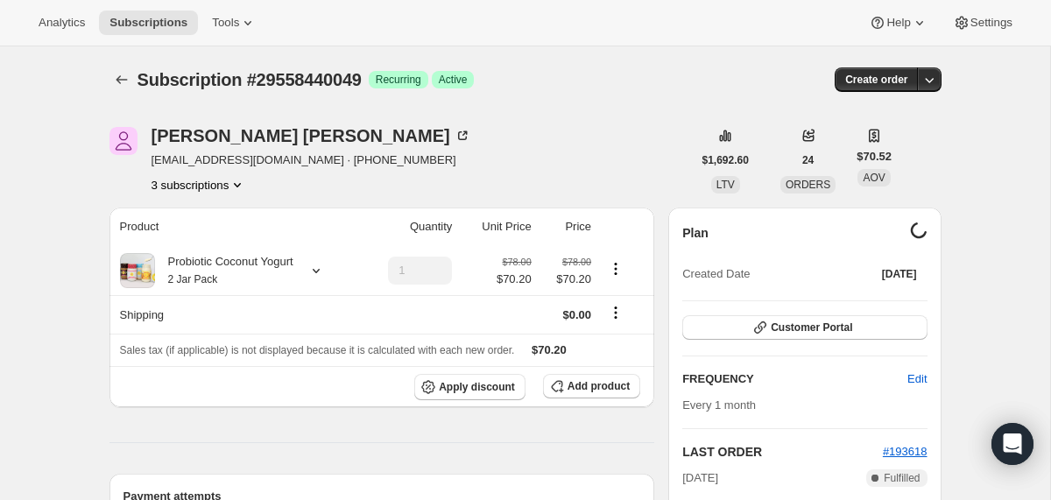
scroll to position [130, 0]
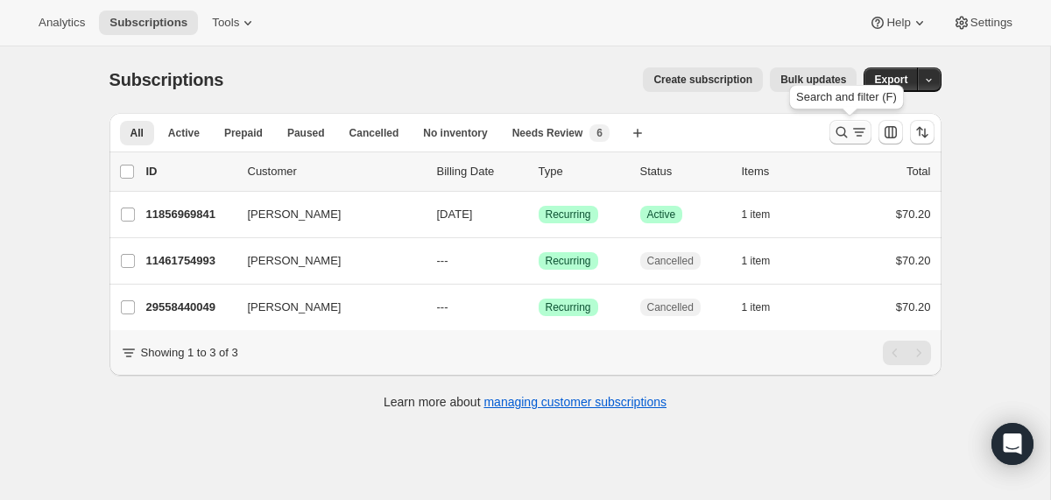
click at [837, 134] on icon "Search and filter results" at bounding box center [840, 132] width 11 height 11
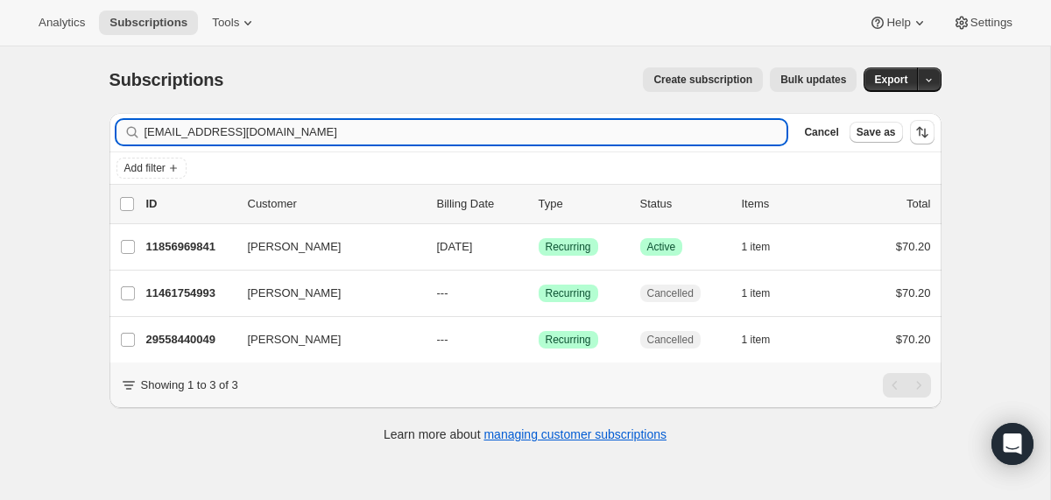
click at [678, 132] on input "kkirkrealty@yahoo.com" at bounding box center [465, 132] width 643 height 25
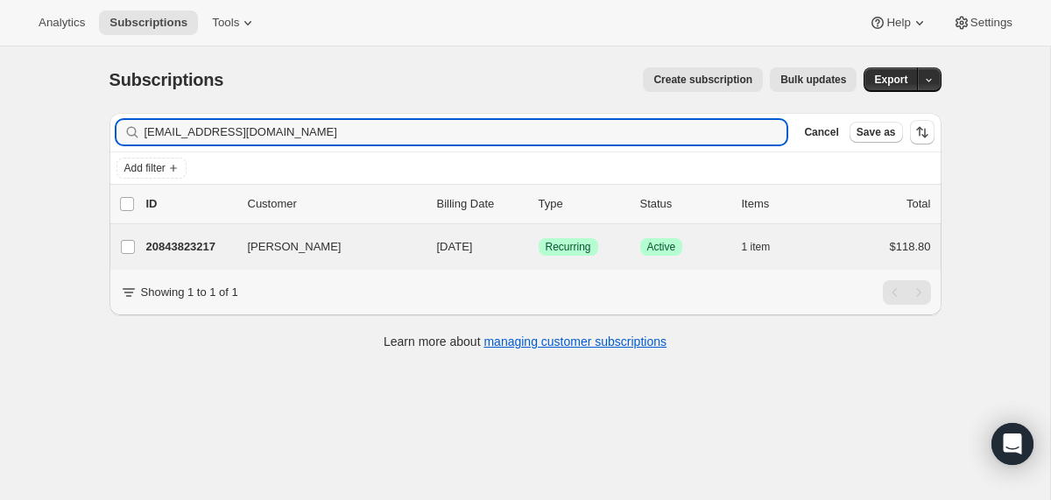
type input "foundopoulosthea@gmail.com"
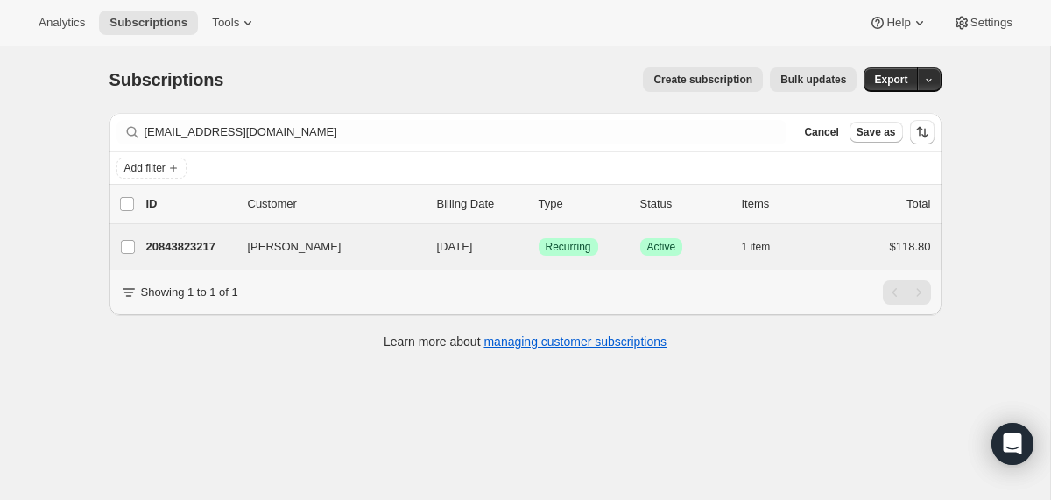
click at [421, 266] on div "thea foundopoulos 20843823217 thea foundopoulos 10/25/2025 Success Recurring Su…" at bounding box center [525, 247] width 832 height 46
click at [425, 244] on div "20843823217 thea foundopoulos 10/25/2025 Success Recurring Success Active 1 ite…" at bounding box center [538, 247] width 784 height 25
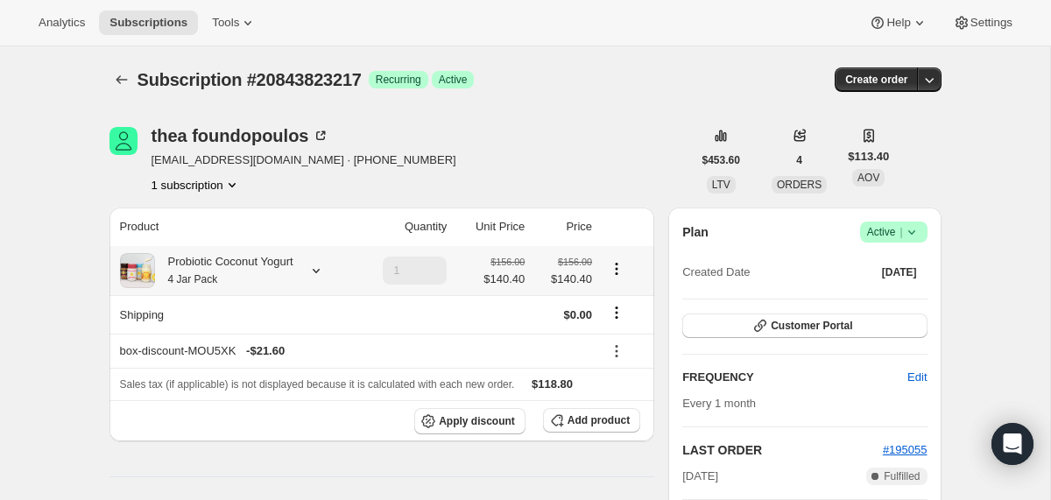
click at [289, 281] on div "Probiotic Coconut Yogurt 4 Jar Pack" at bounding box center [224, 270] width 138 height 35
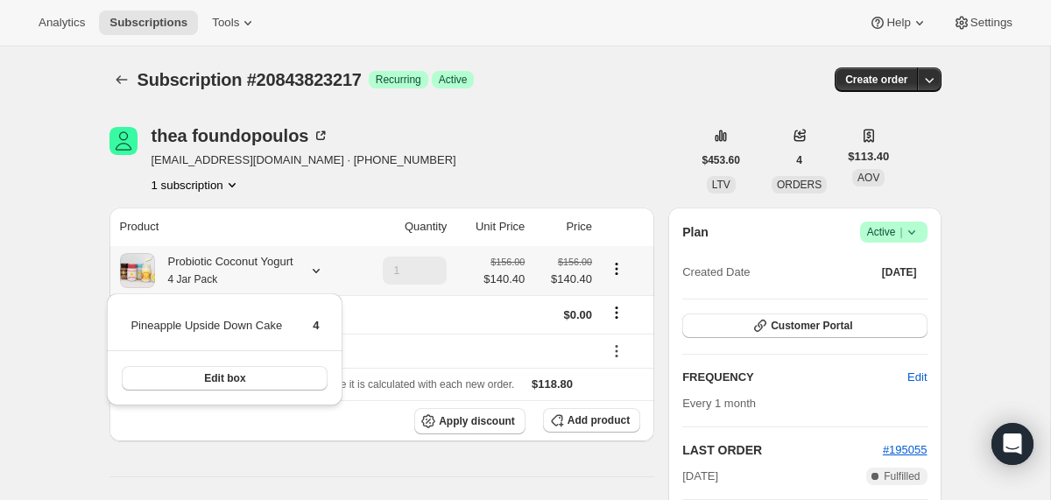
click at [289, 281] on div "Probiotic Coconut Yogurt 4 Jar Pack" at bounding box center [224, 270] width 138 height 35
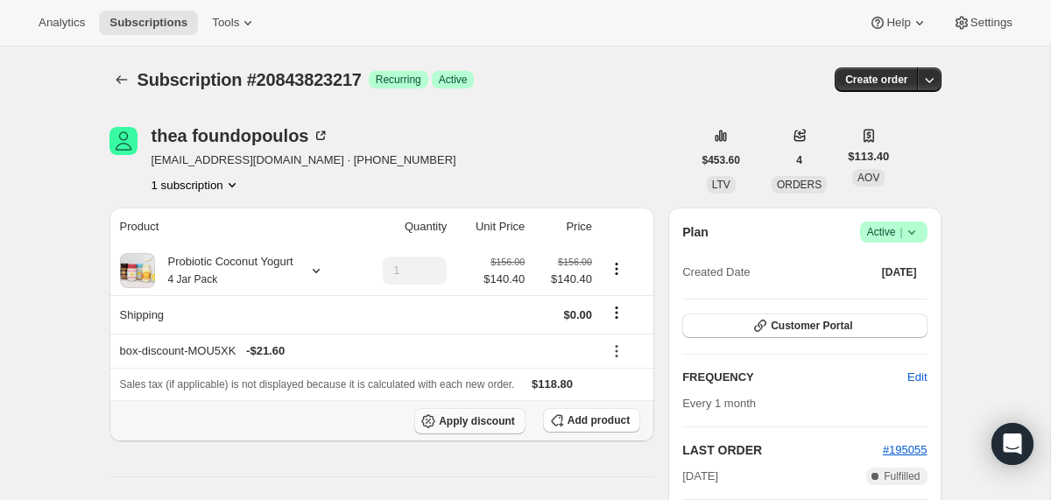
click at [474, 417] on span "Apply discount" at bounding box center [477, 421] width 76 height 14
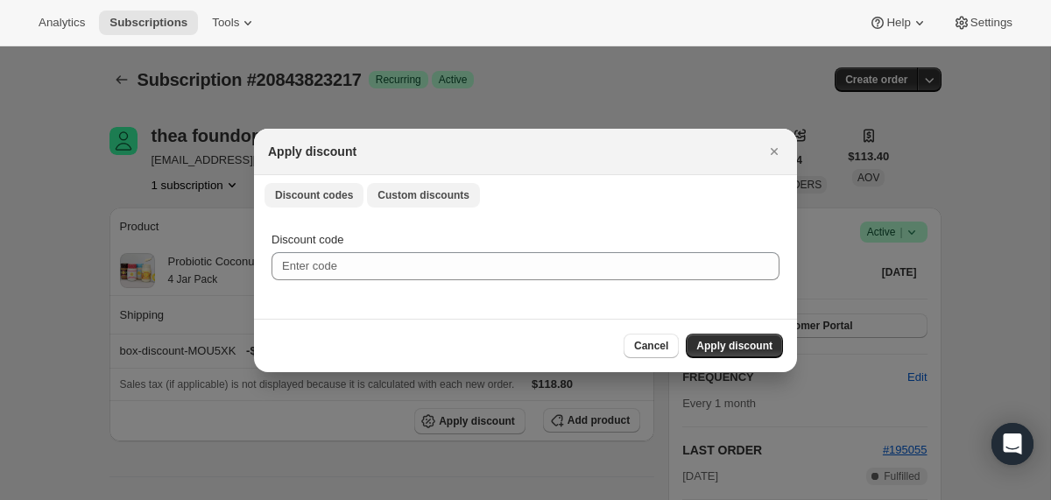
click at [413, 204] on button "Custom discounts" at bounding box center [423, 195] width 113 height 25
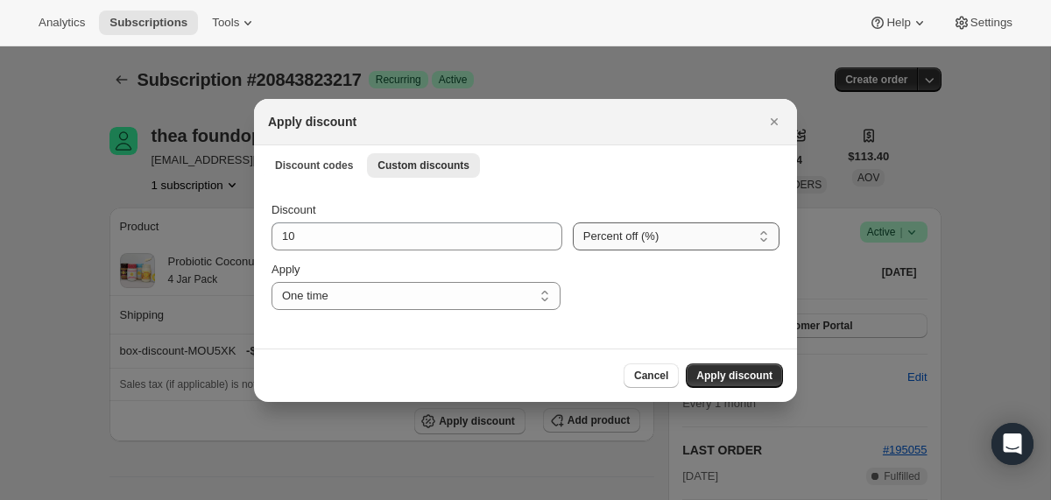
click at [602, 237] on select "Percent off (%) Amount off ($)" at bounding box center [676, 236] width 207 height 28
select select "fixed"
click at [573, 222] on select "Percent off (%) Amount off ($)" at bounding box center [676, 236] width 207 height 28
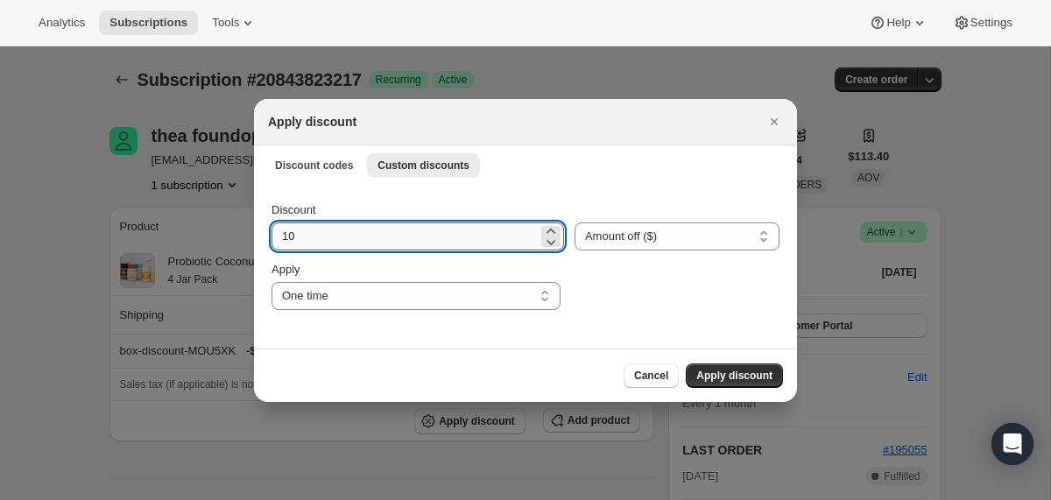
click at [330, 238] on input "10" at bounding box center [404, 236] width 266 height 28
type input "118.8"
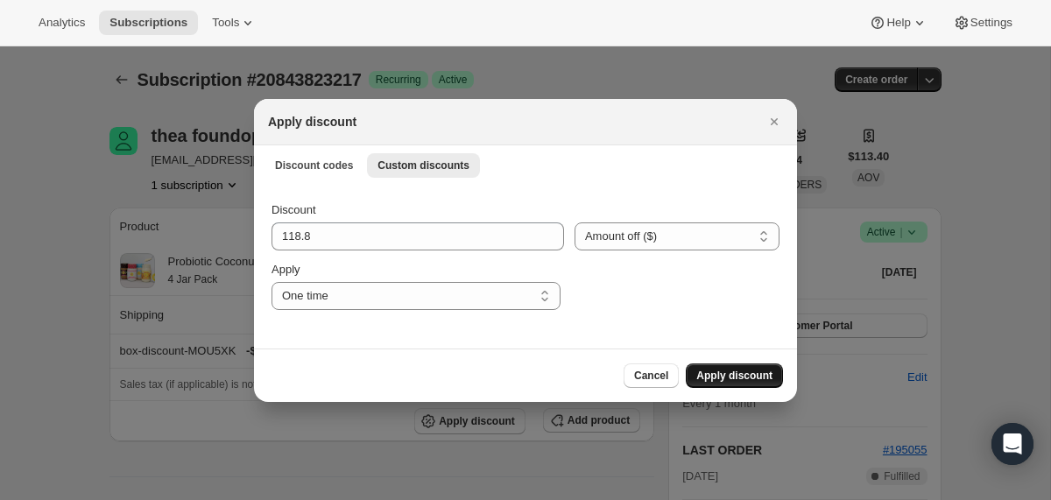
click at [731, 371] on span "Apply discount" at bounding box center [734, 376] width 76 height 14
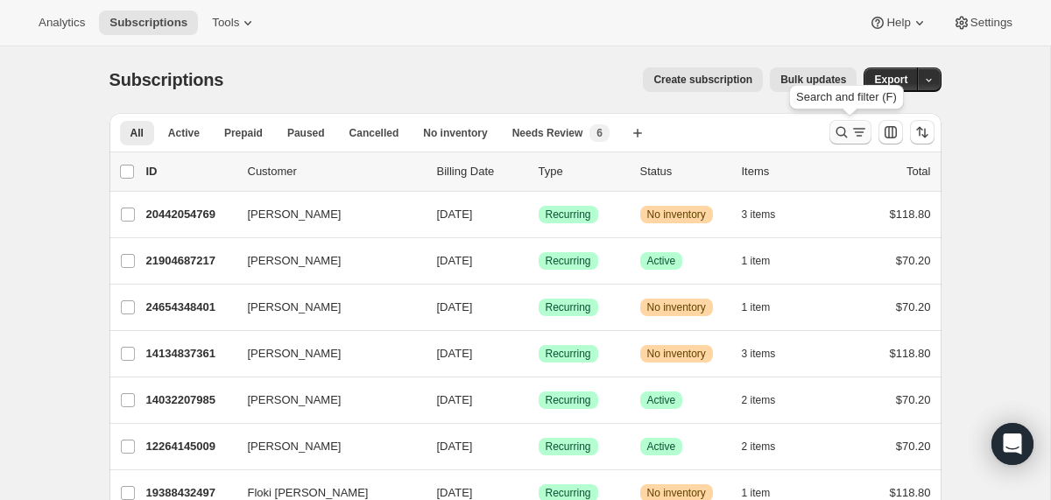
click at [836, 138] on icon "Search and filter results" at bounding box center [842, 132] width 18 height 18
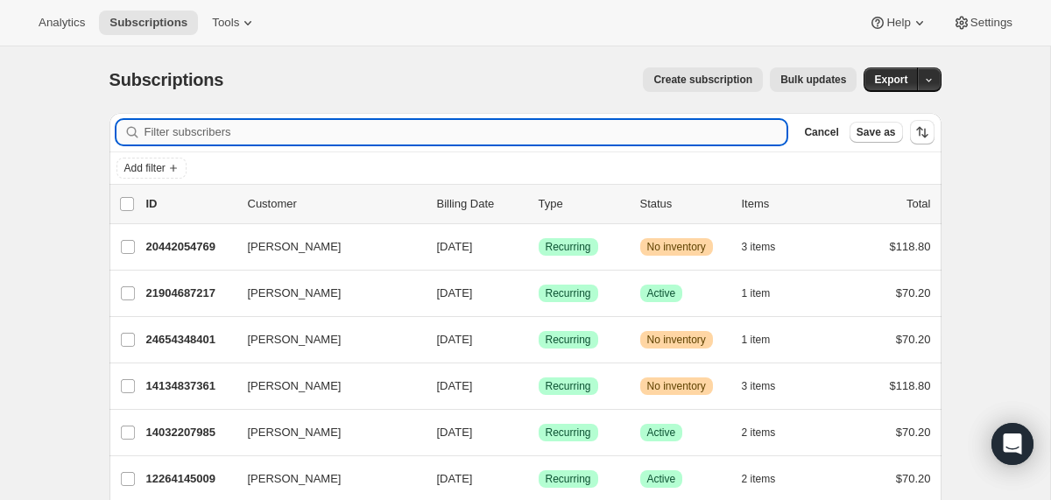
click at [612, 140] on input "Filter subscribers" at bounding box center [465, 132] width 643 height 25
click at [612, 139] on input "Filter subscribers" at bounding box center [465, 132] width 643 height 25
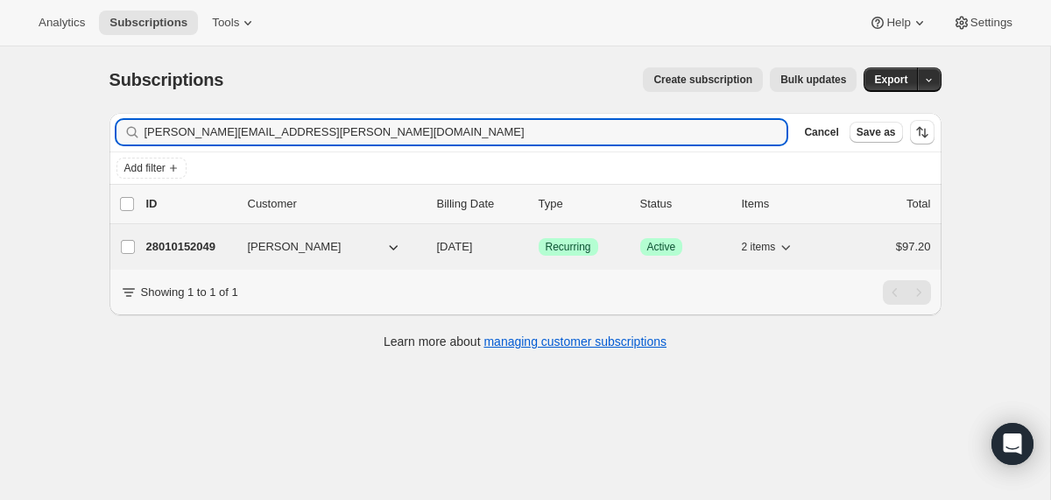
type input "[PERSON_NAME][EMAIL_ADDRESS][PERSON_NAME][DOMAIN_NAME]"
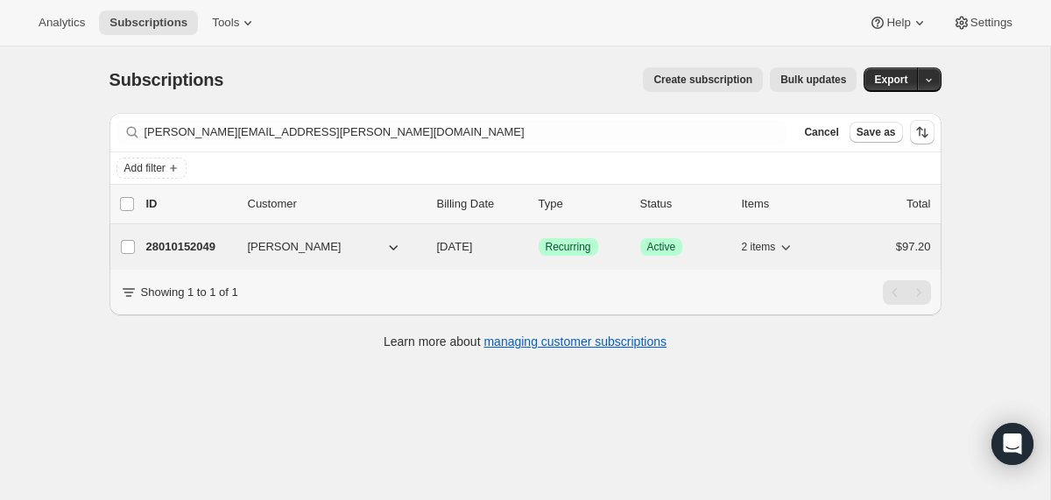
click at [428, 245] on div "28010152049 [PERSON_NAME] [DATE] Success Recurring Success Active 2 items $97.20" at bounding box center [538, 247] width 784 height 25
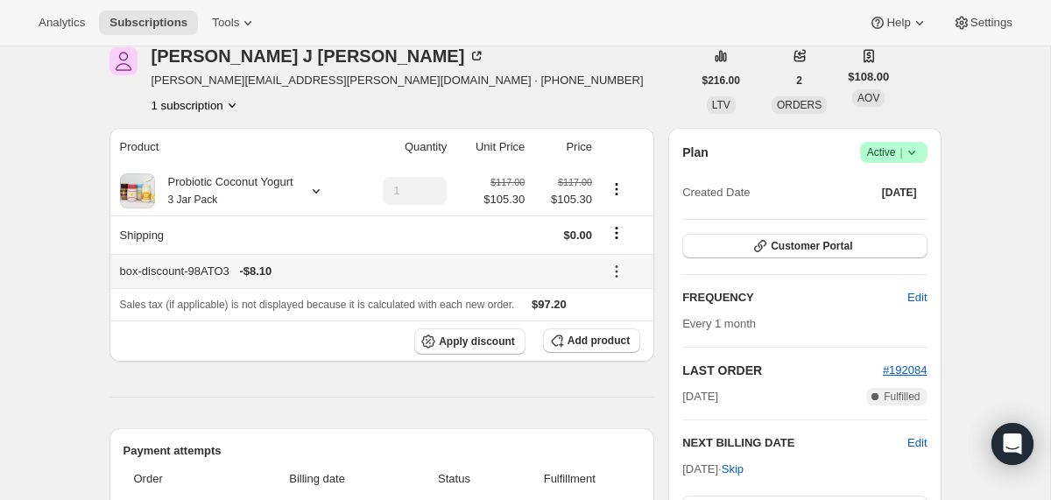
scroll to position [73, 0]
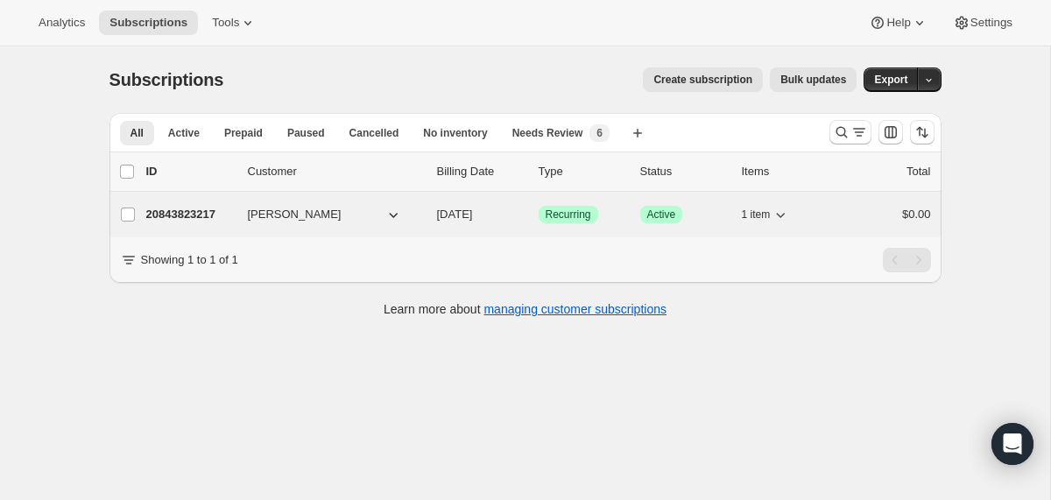
click at [422, 216] on div "20843823217 [PERSON_NAME] [DATE] Success Recurring Success Active 1 item $0.00" at bounding box center [538, 214] width 784 height 25
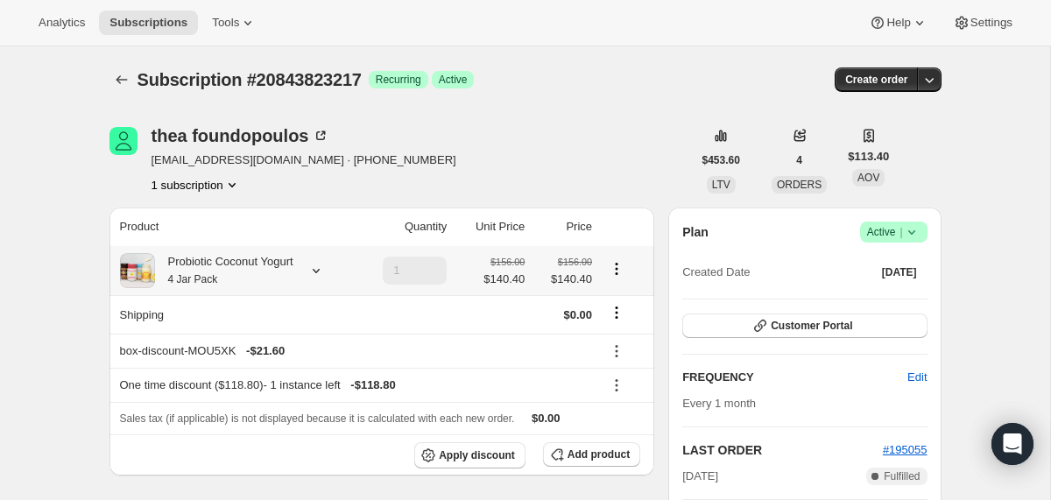
click at [273, 260] on div "Probiotic Coconut Yogurt 4 Jar Pack" at bounding box center [224, 270] width 138 height 35
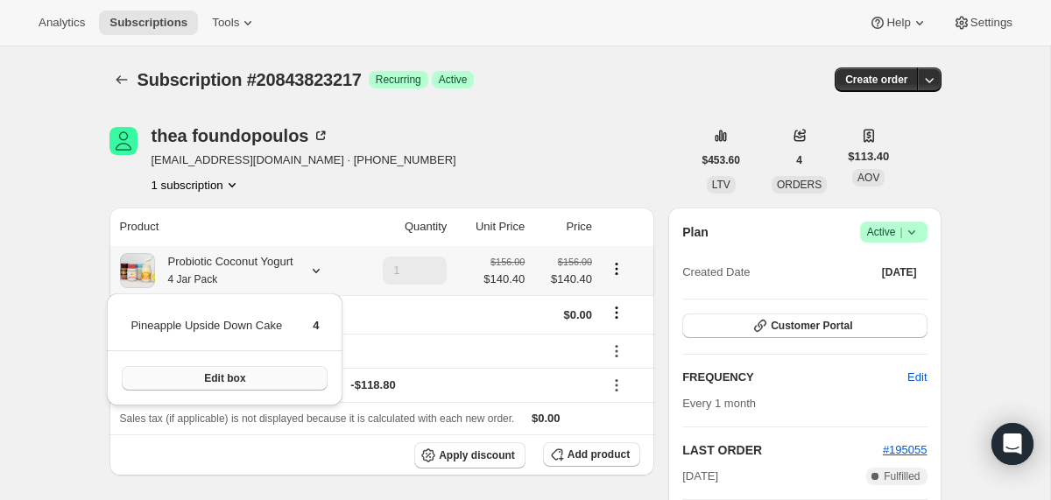
click at [245, 383] on span "Edit box" at bounding box center [224, 378] width 41 height 14
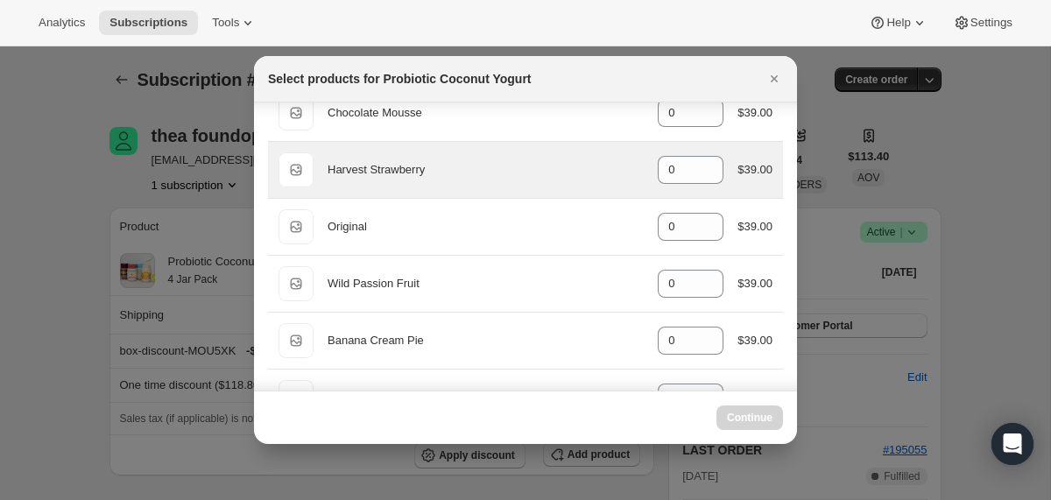
scroll to position [101, 0]
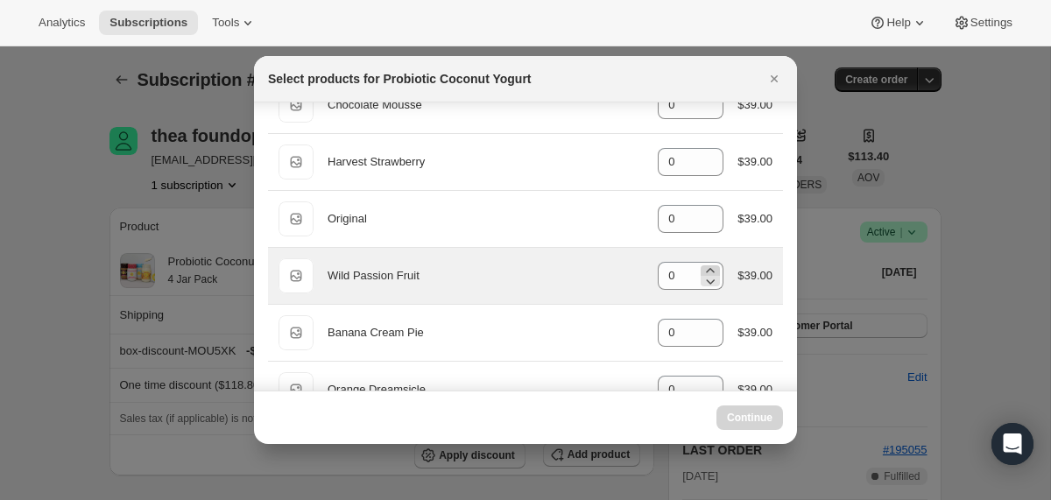
select select "gid://shopify/ProductVariant/40210939641969"
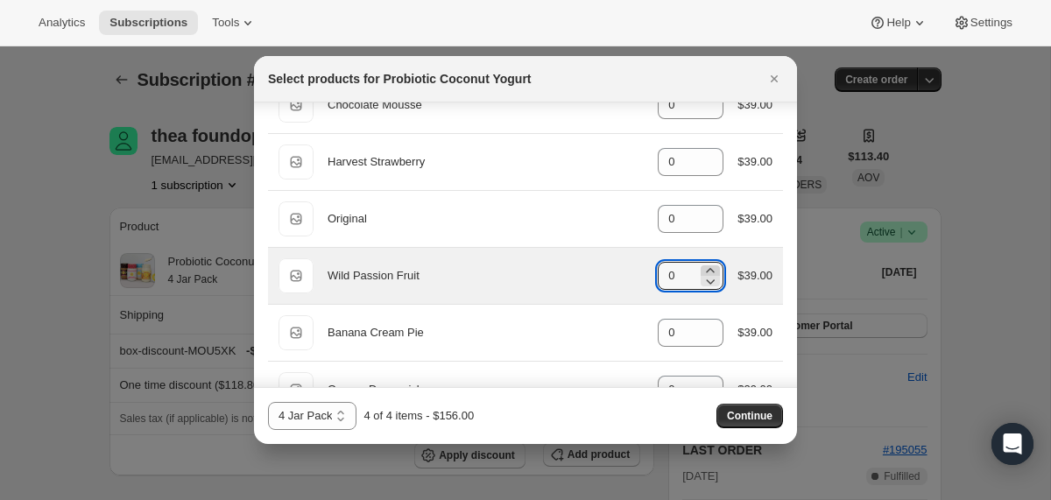
click at [702, 267] on icon ":r5f:" at bounding box center [710, 271] width 18 height 18
type input "4"
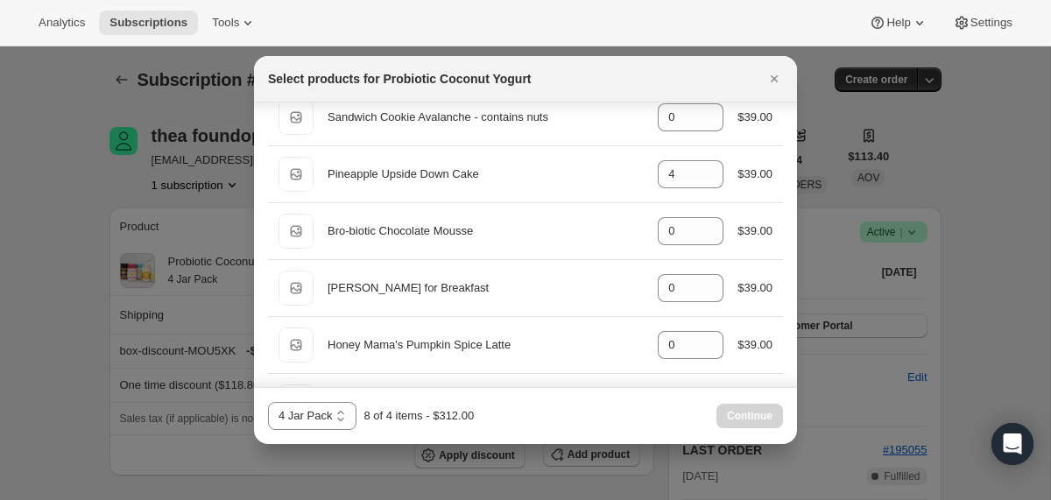
scroll to position [1055, 0]
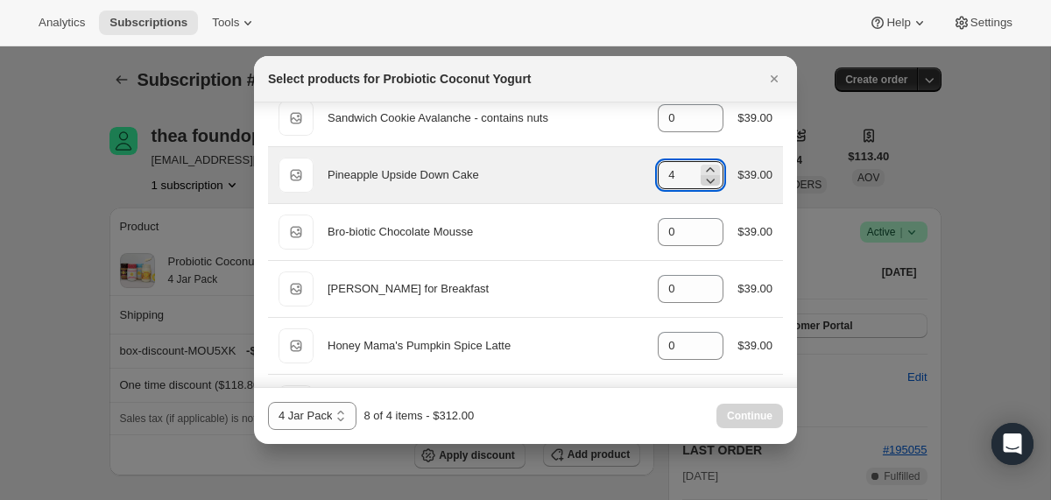
click at [708, 176] on icon ":r5f:" at bounding box center [710, 181] width 18 height 18
click at [707, 182] on icon ":r5f:" at bounding box center [710, 181] width 18 height 18
type input "0"
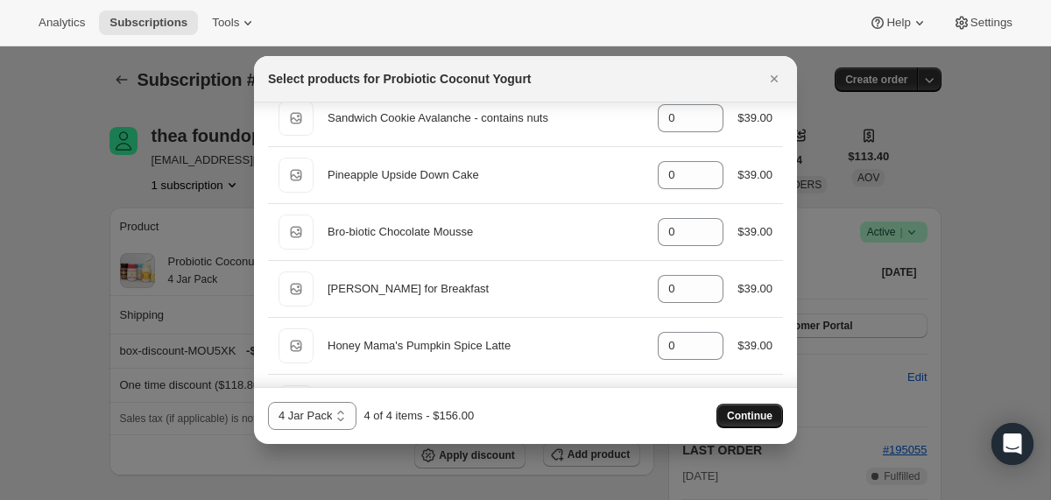
click at [735, 414] on span "Continue" at bounding box center [750, 416] width 46 height 14
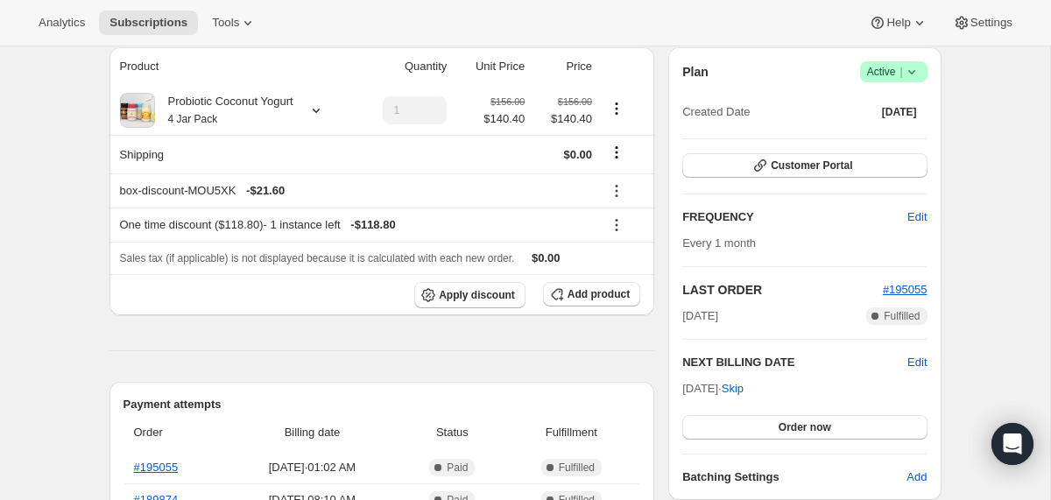
scroll to position [242, 0]
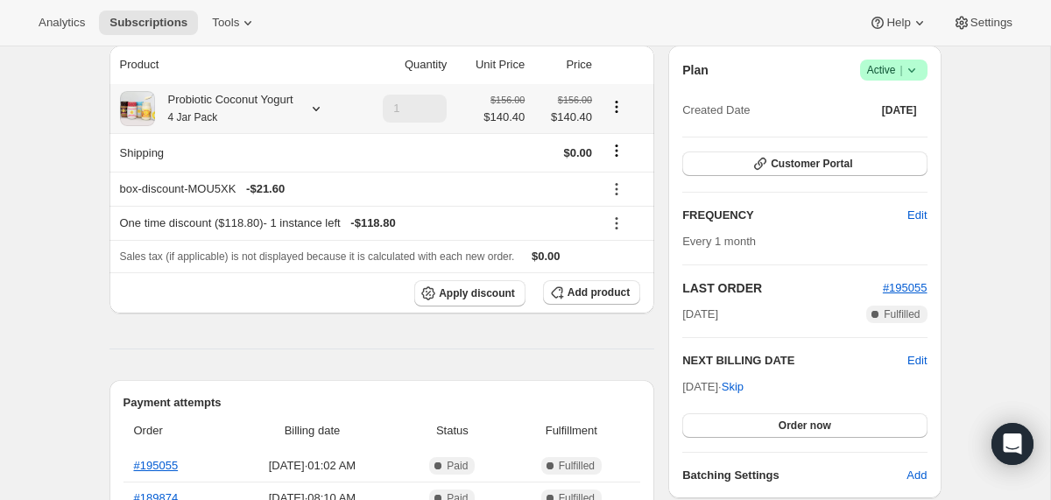
click at [195, 115] on small "4 Jar Pack" at bounding box center [193, 117] width 50 height 12
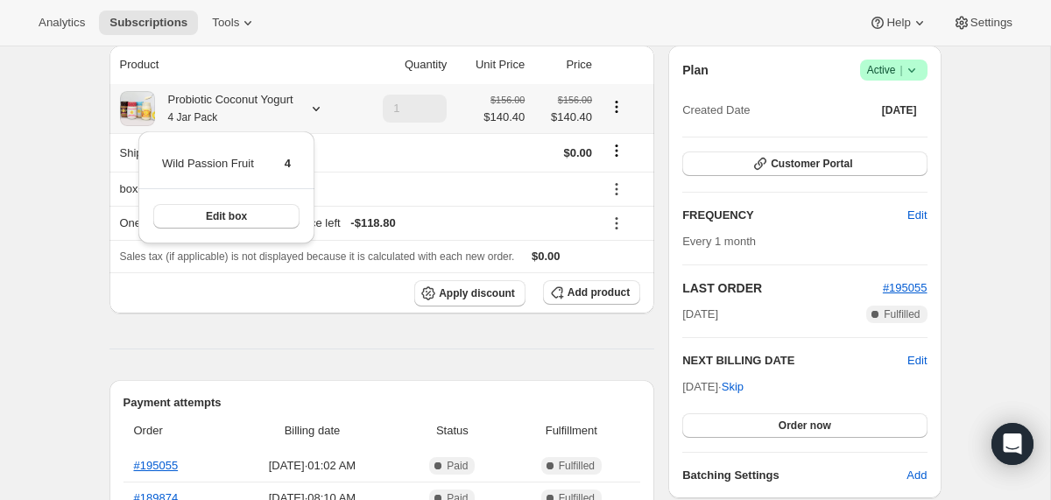
click at [195, 115] on small "4 Jar Pack" at bounding box center [193, 117] width 50 height 12
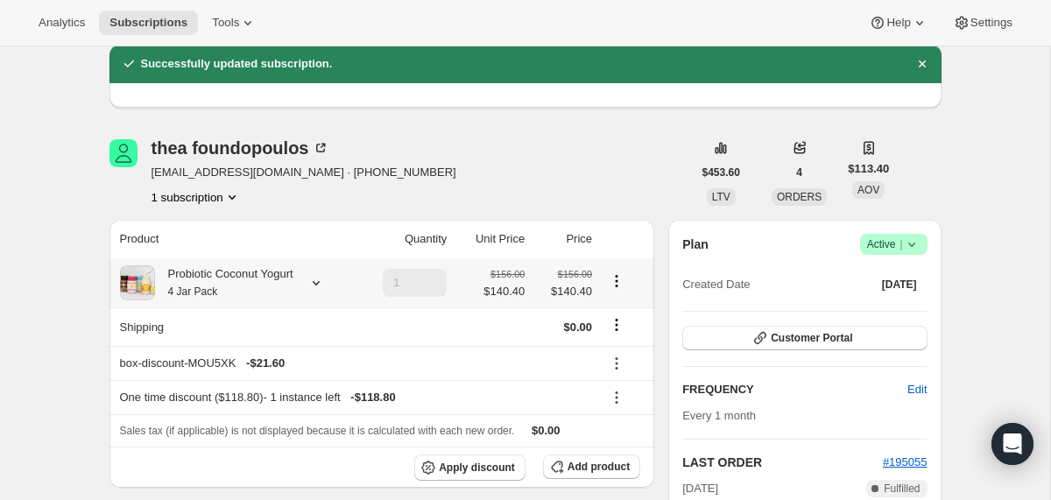
scroll to position [0, 0]
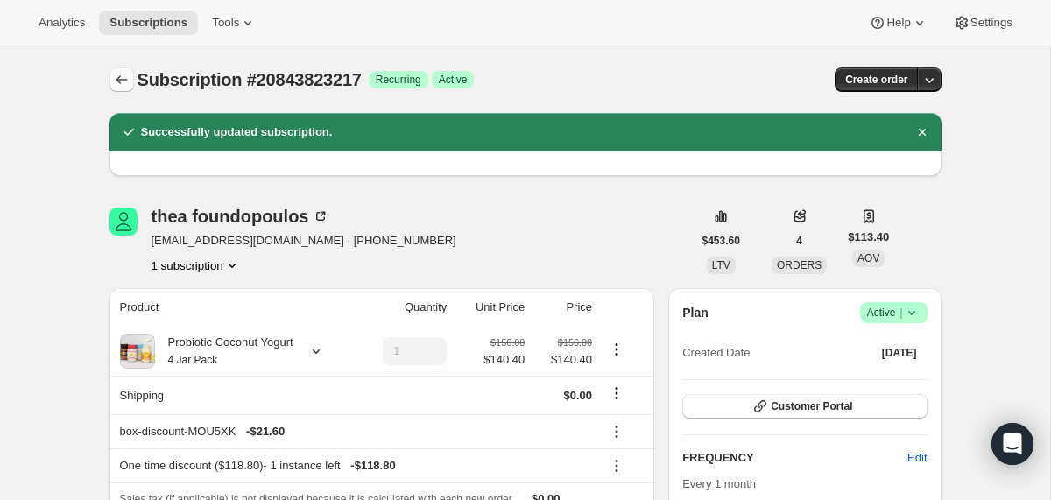
click at [124, 79] on icon "Subscriptions" at bounding box center [122, 80] width 18 height 18
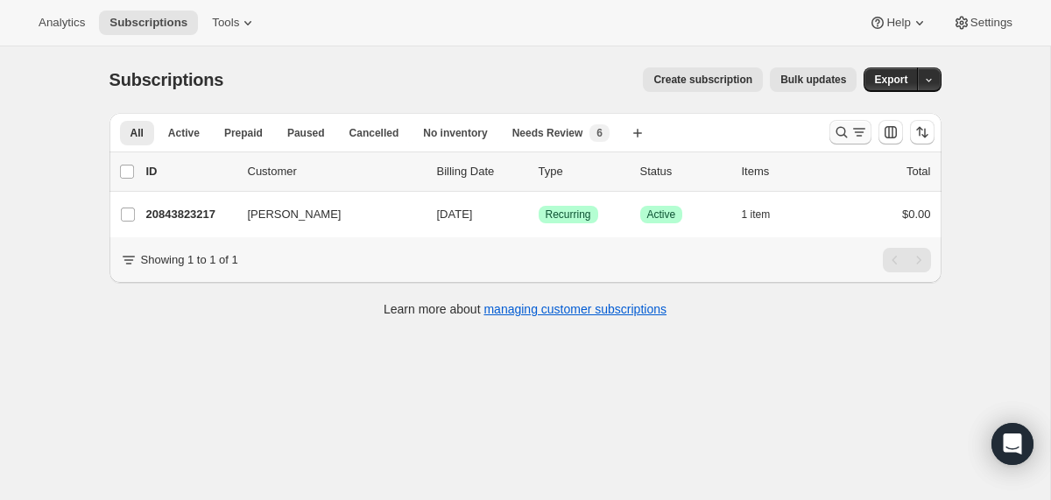
click at [840, 130] on icon "Search and filter results" at bounding box center [842, 132] width 18 height 18
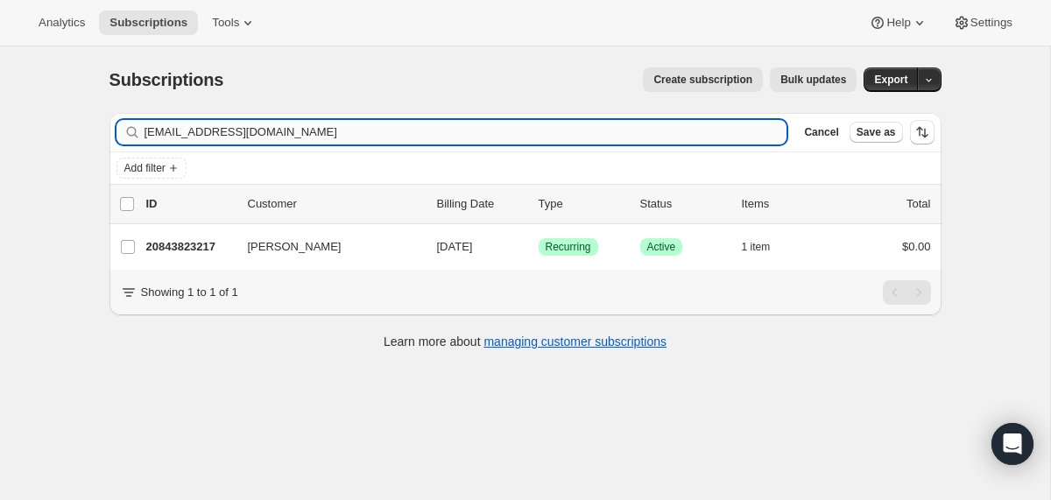
click at [580, 127] on input "[EMAIL_ADDRESS][DOMAIN_NAME]" at bounding box center [465, 132] width 643 height 25
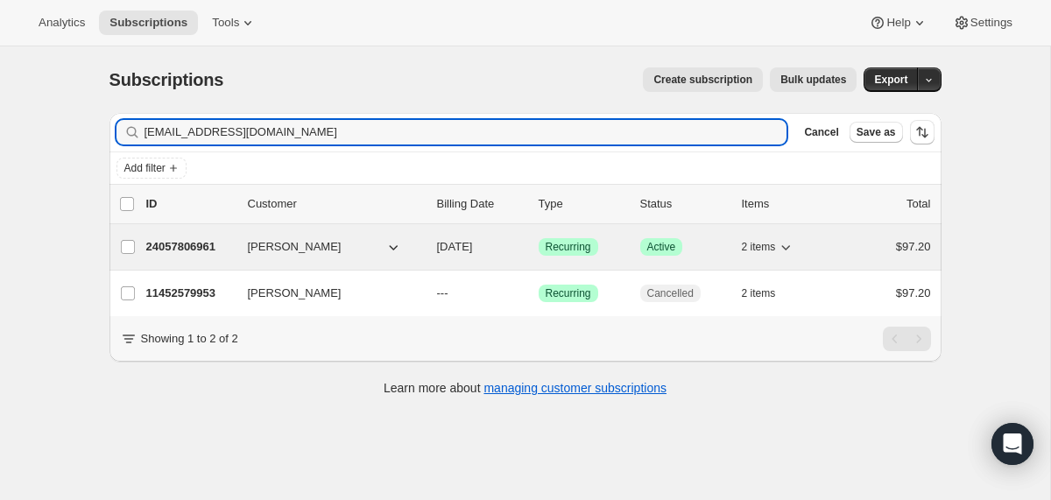
type input "[EMAIL_ADDRESS][DOMAIN_NAME]"
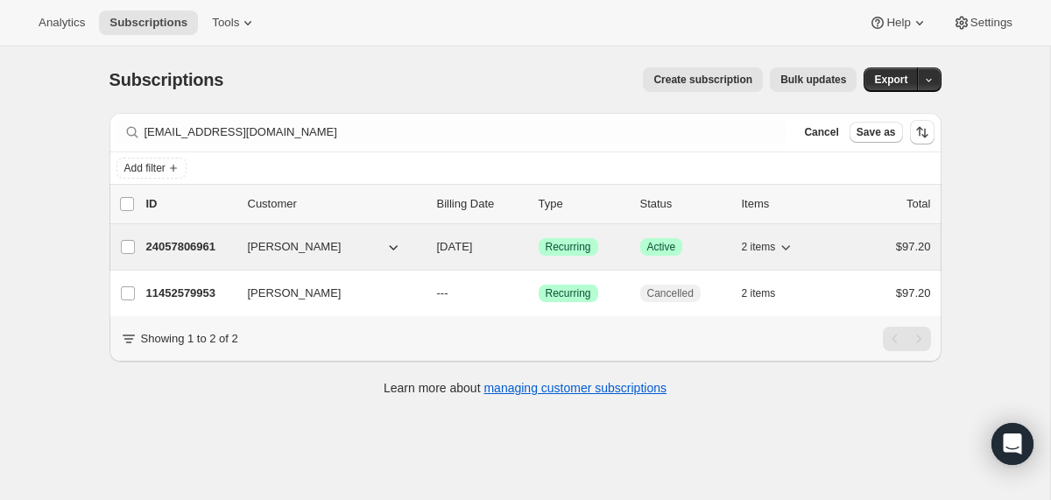
click at [429, 253] on div "24057806961 [PERSON_NAME] [DATE] Success Recurring Success Active 2 items $97.20" at bounding box center [538, 247] width 784 height 25
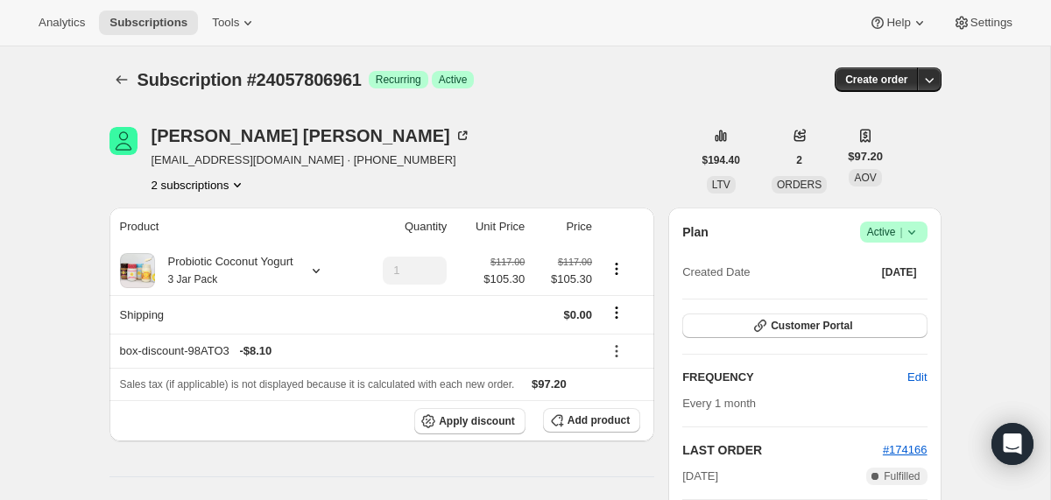
click at [912, 234] on icon at bounding box center [912, 232] width 18 height 18
click at [875, 300] on span "Cancel subscription" at bounding box center [886, 296] width 99 height 13
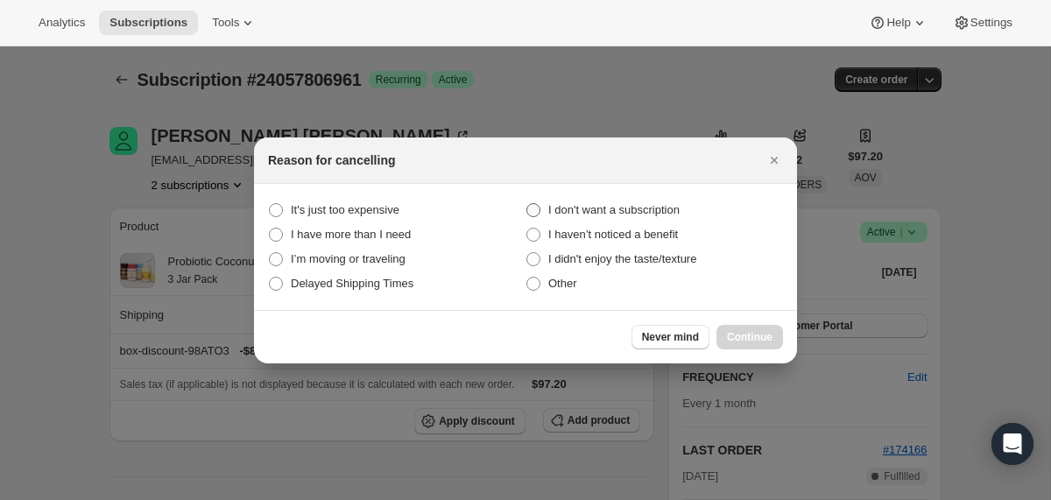
click at [630, 209] on span "I don't want a subscription" at bounding box center [613, 209] width 131 height 13
click at [527, 204] on subscription "I don't want a subscription" at bounding box center [526, 203] width 1 height 1
radio subscription "true"
click at [732, 331] on span "Continue" at bounding box center [750, 337] width 46 height 14
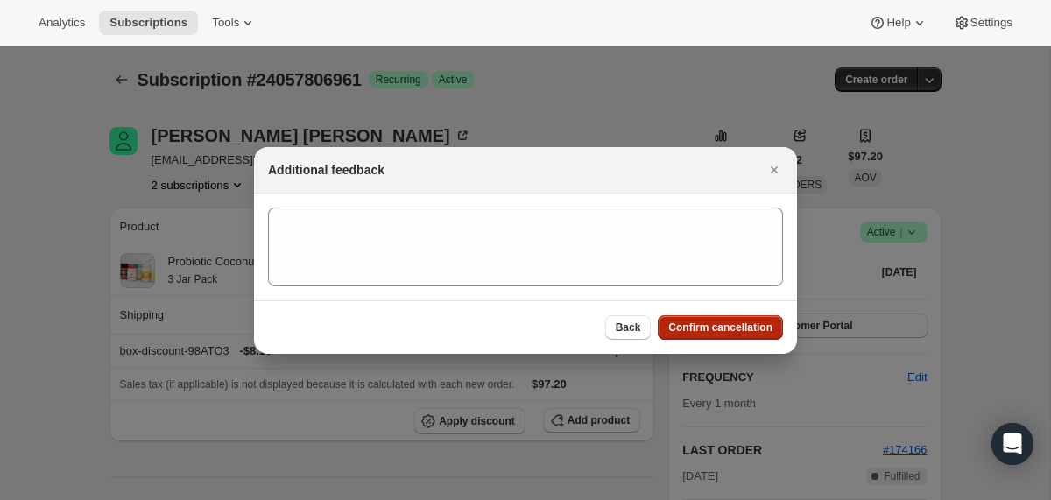
click at [732, 331] on span "Confirm cancellation" at bounding box center [720, 327] width 104 height 14
